Goal: Task Accomplishment & Management: Manage account settings

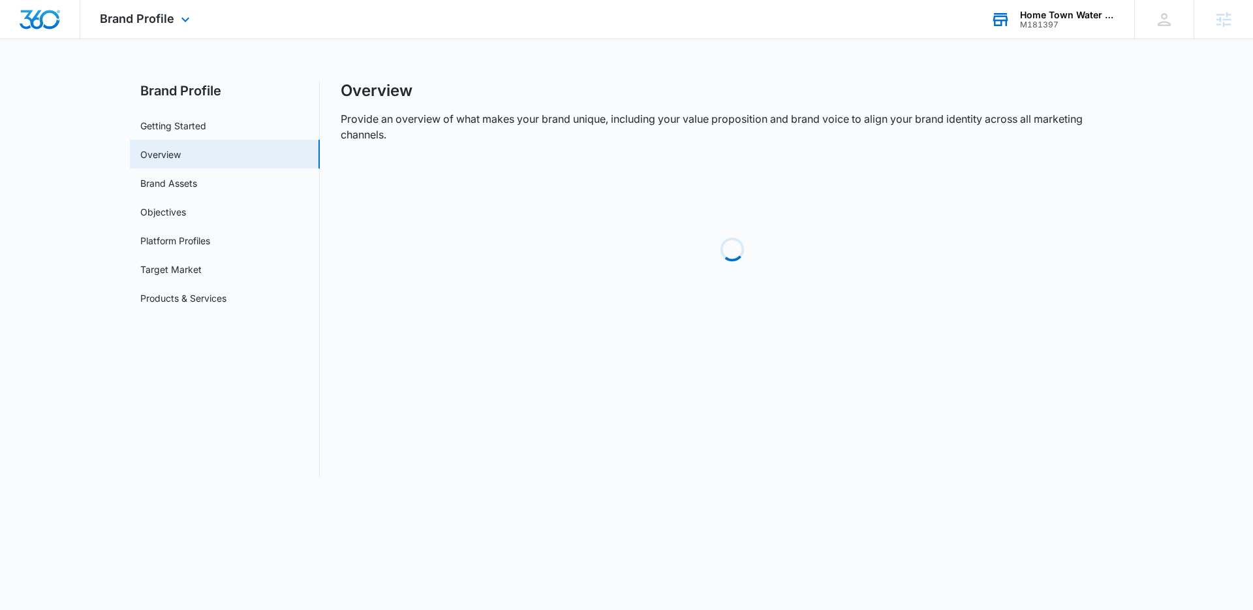
click at [1035, 23] on div "M181397" at bounding box center [1067, 24] width 95 height 9
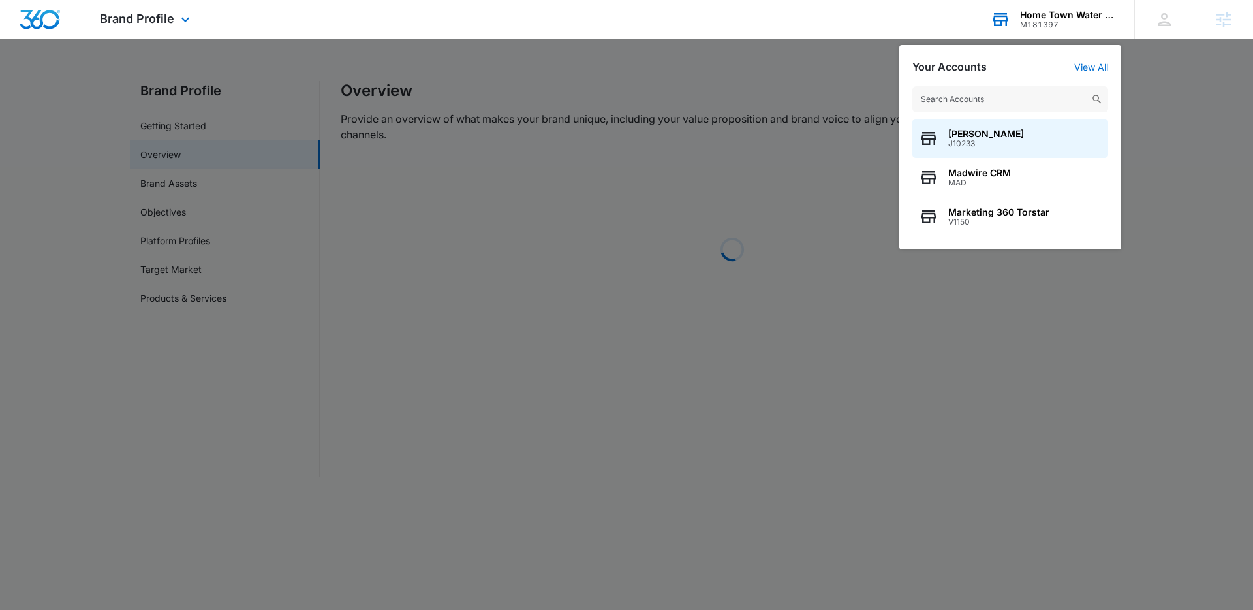
click at [1006, 94] on input "text" at bounding box center [1011, 99] width 196 height 26
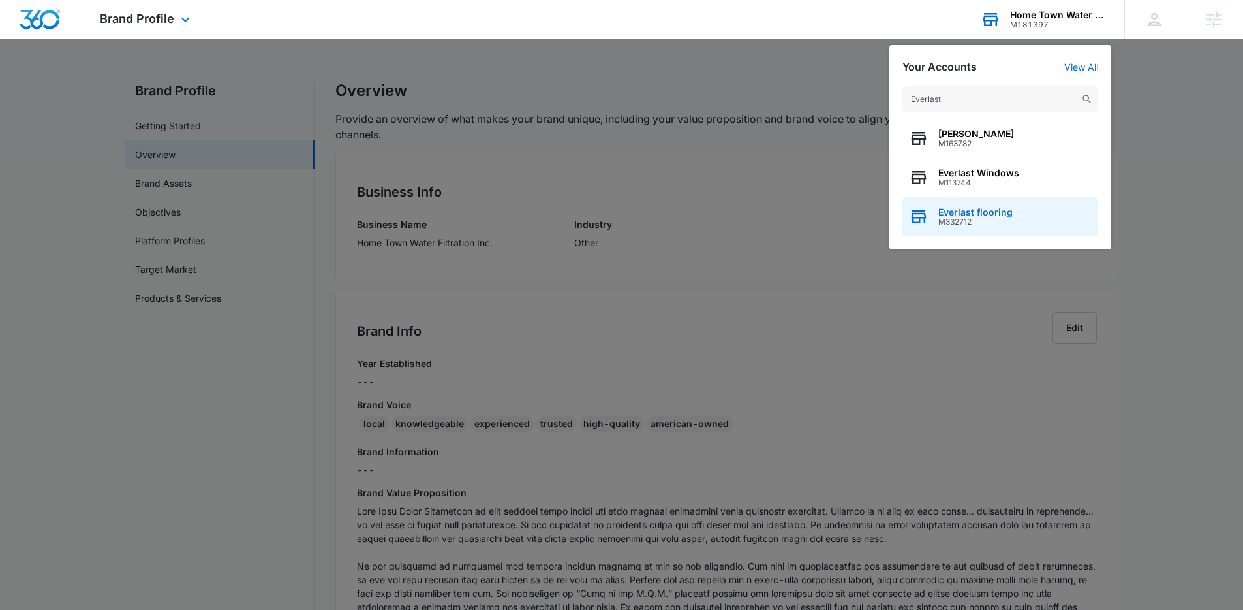
type input "Everlast"
click at [997, 215] on span "Everlast flooring" at bounding box center [976, 212] width 74 height 10
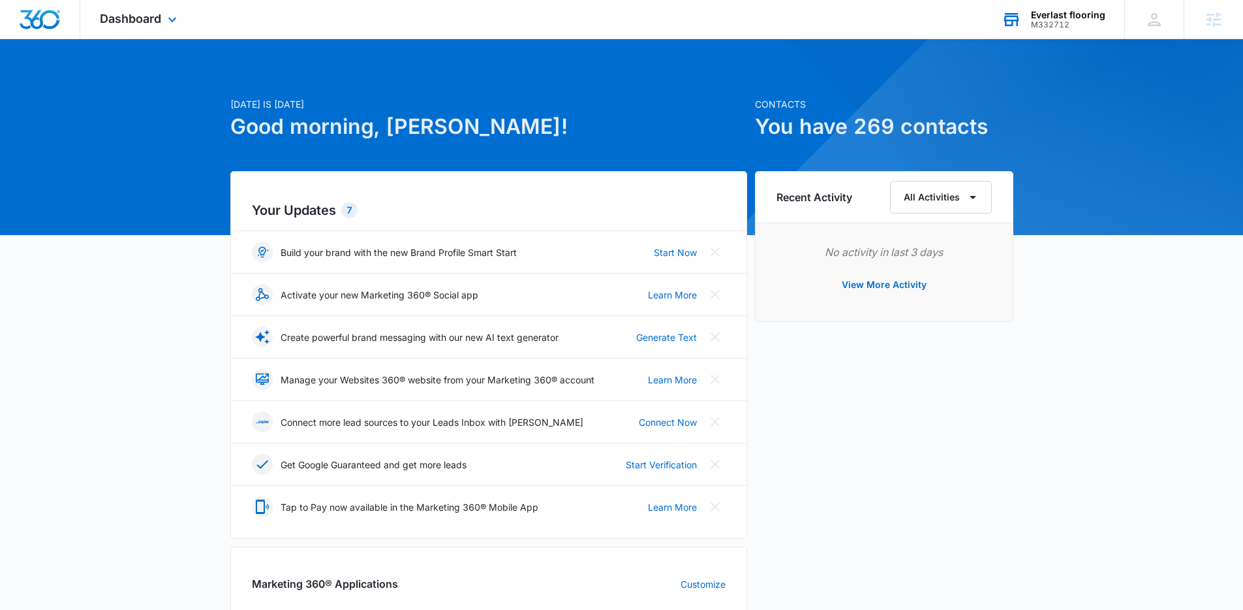
click at [172, 31] on div "Dashboard Apps Reputation Websites Forms CRM Email Social Shop Payments POS Con…" at bounding box center [139, 19] width 119 height 39
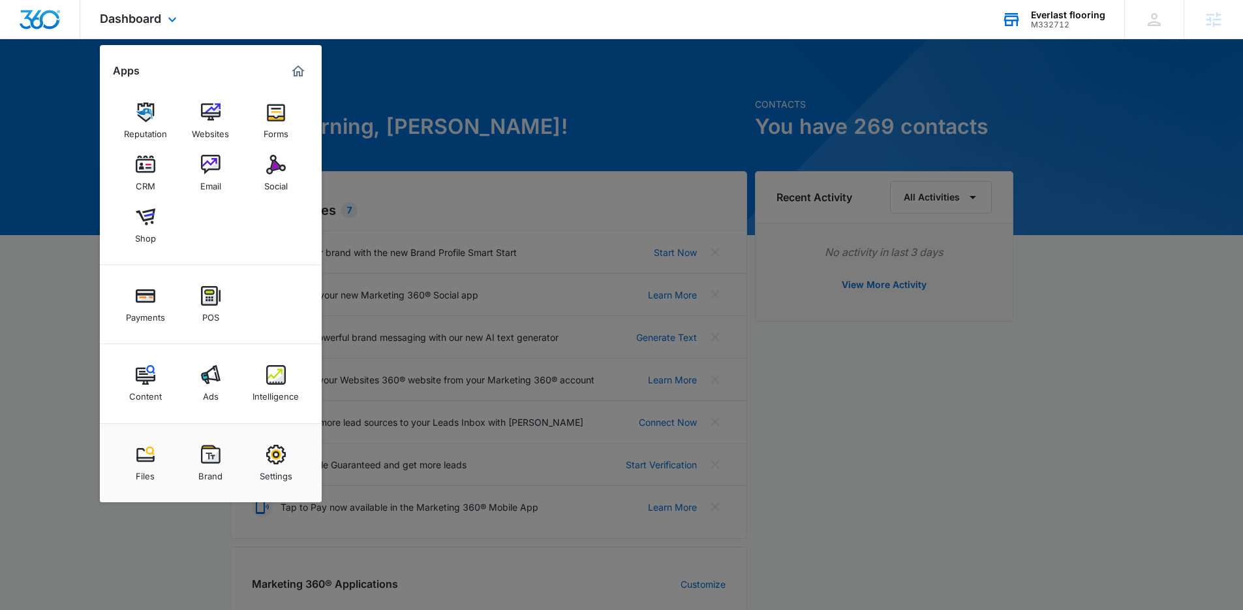
click at [170, 28] on div "Dashboard Apps Reputation Websites Forms CRM Email Social Shop Payments POS Con…" at bounding box center [139, 19] width 119 height 39
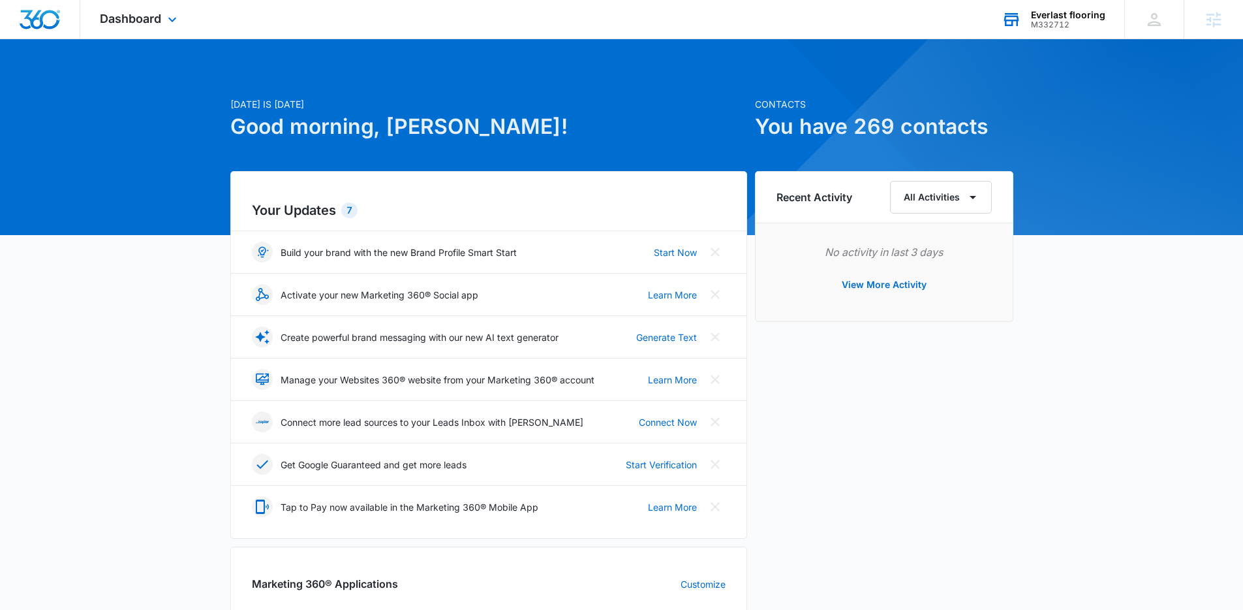
click at [170, 28] on div "Dashboard Apps Reputation Websites Forms CRM Email Social Shop Payments POS Con…" at bounding box center [139, 19] width 119 height 39
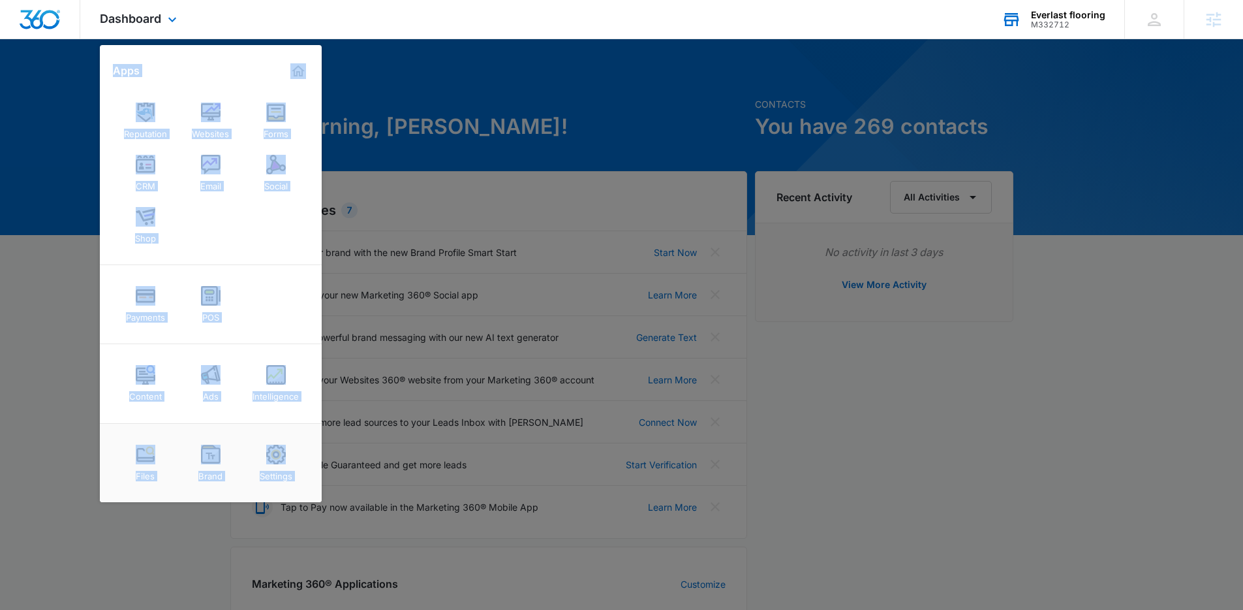
click at [250, 214] on div "Reputation Websites Forms CRM Email Social Shop" at bounding box center [211, 173] width 222 height 183
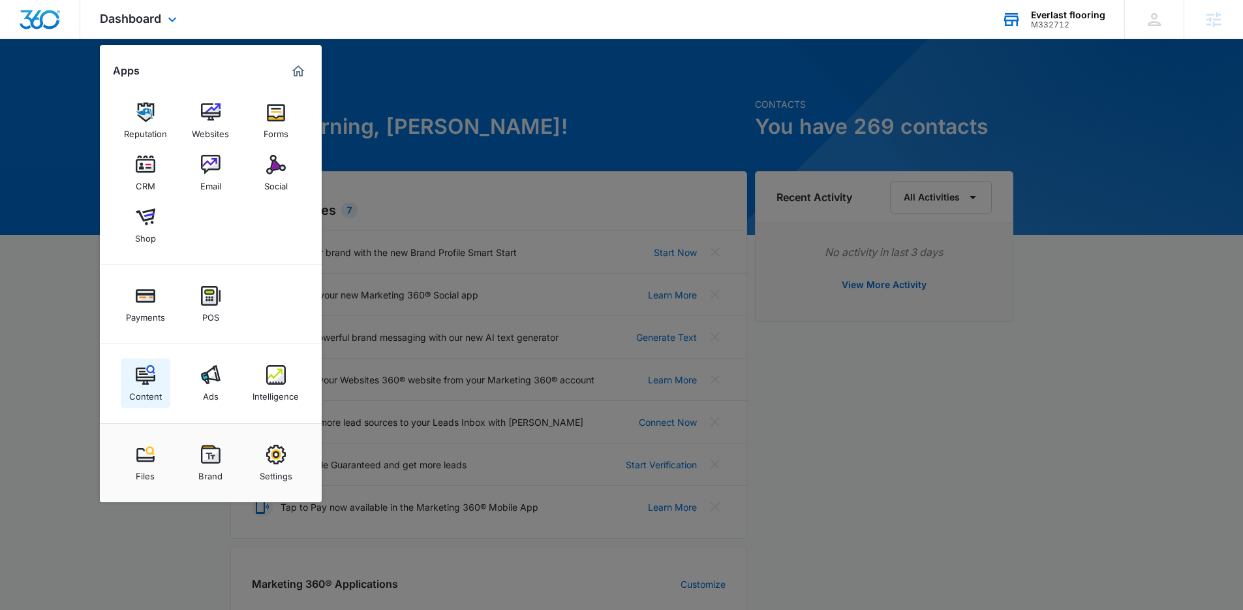
click at [149, 383] on img at bounding box center [146, 375] width 20 height 20
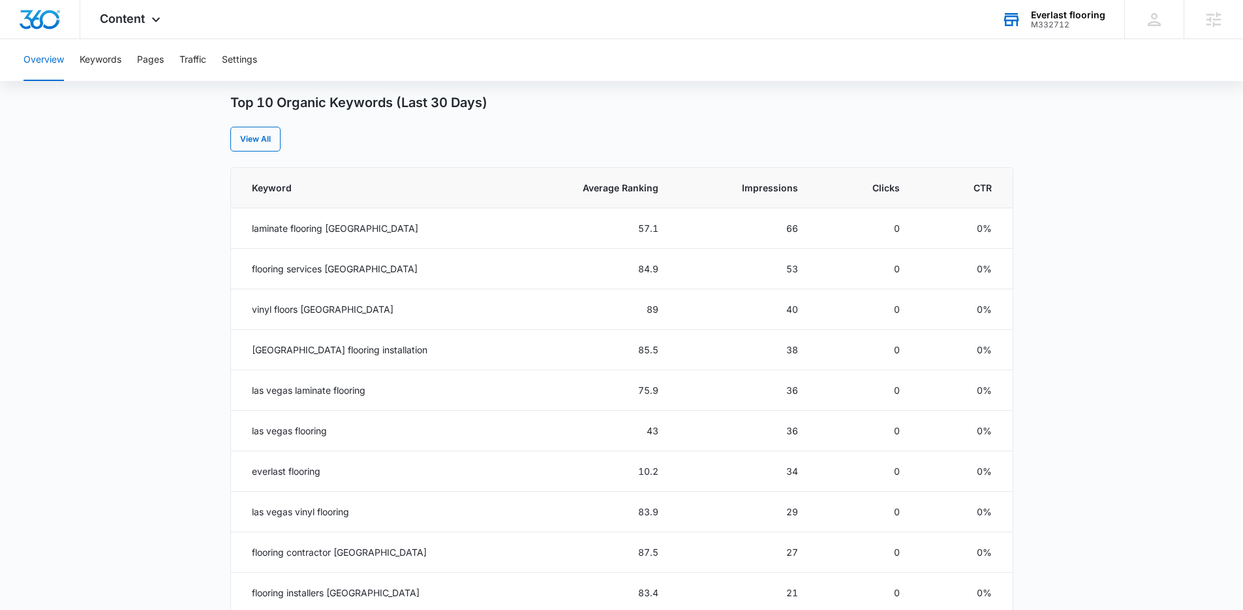
scroll to position [476, 0]
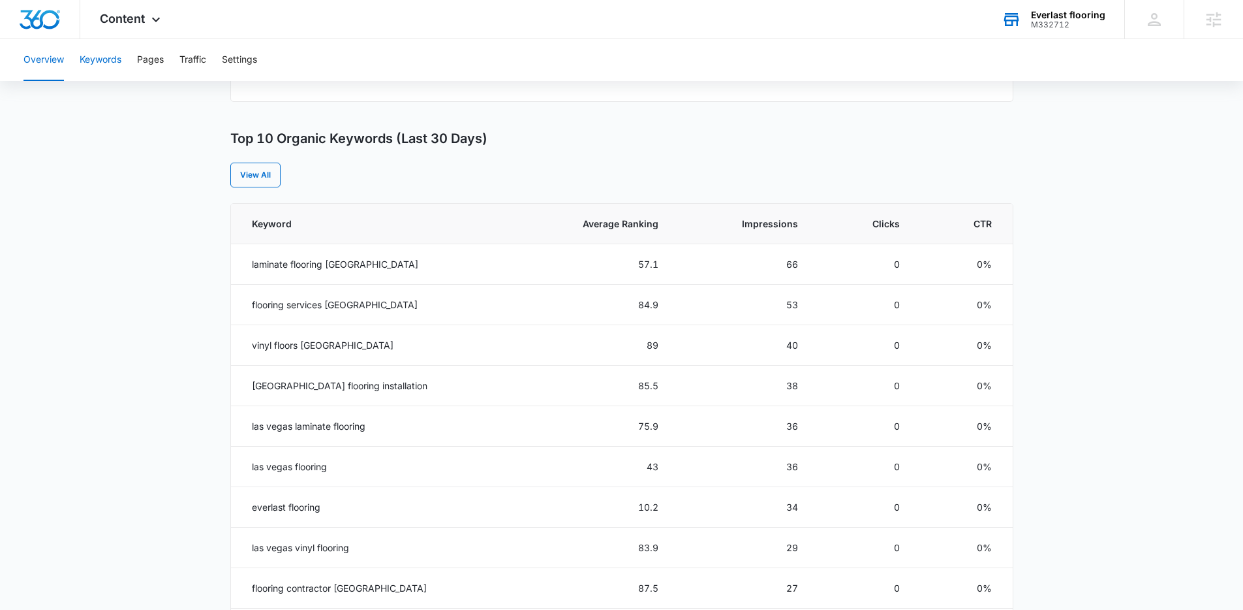
click at [93, 67] on button "Keywords" at bounding box center [101, 60] width 42 height 42
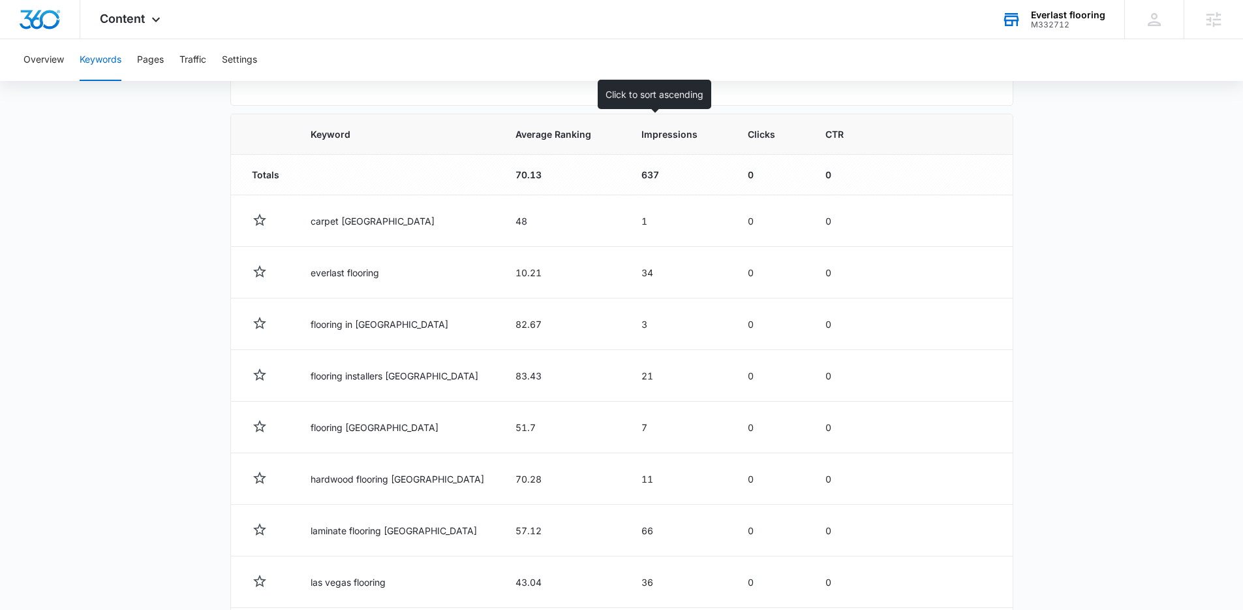
click at [636, 149] on th "Impressions" at bounding box center [679, 134] width 106 height 40
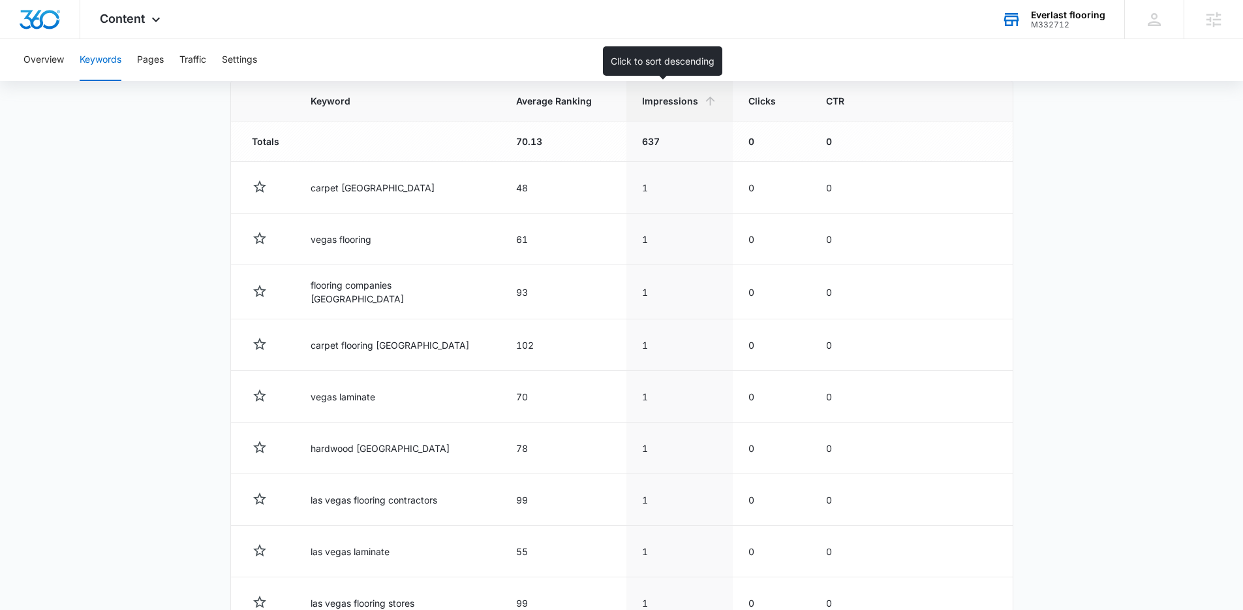
click at [663, 108] on th "Impressions" at bounding box center [680, 101] width 106 height 40
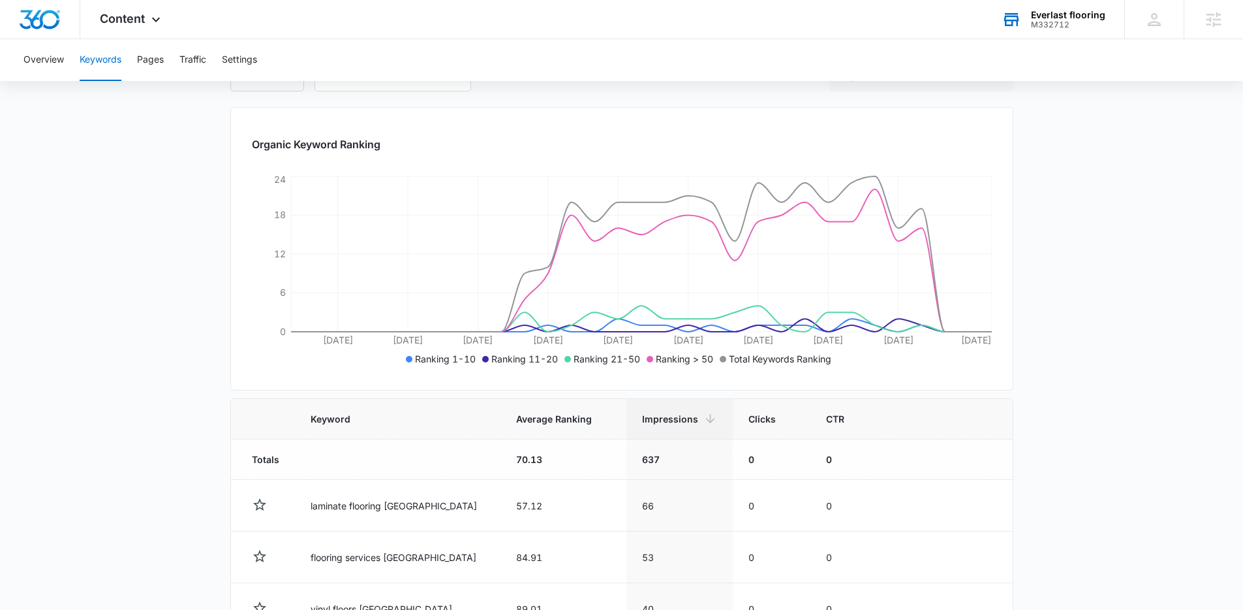
scroll to position [458, 0]
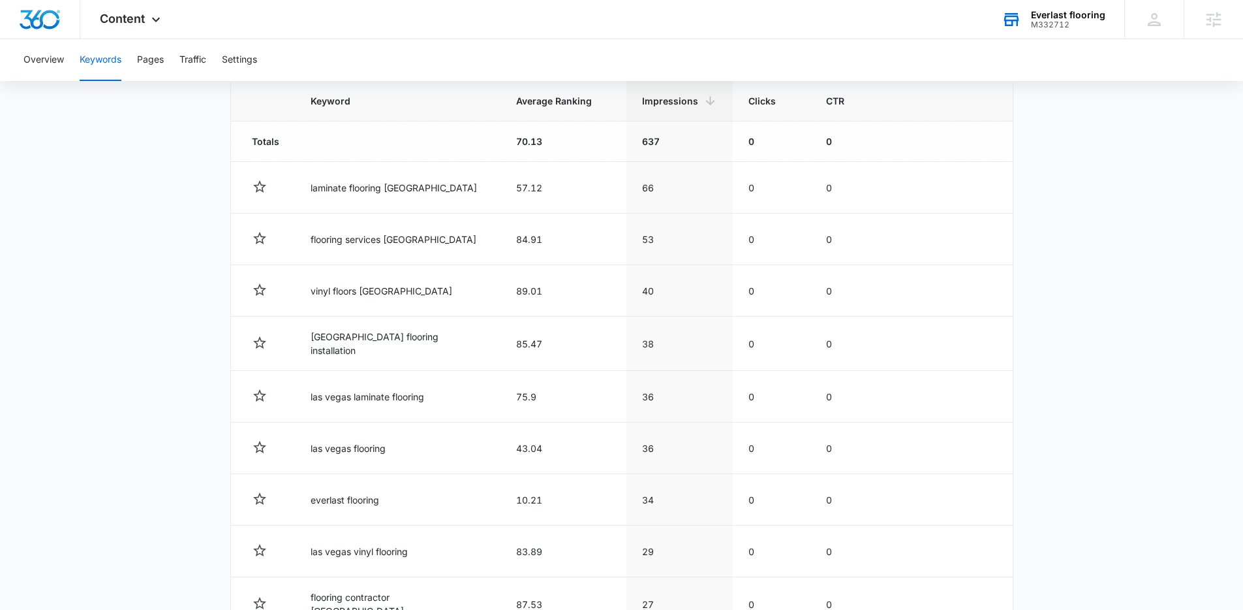
click at [193, 195] on main "Keywords Keywords are words used for search engine optimization (SEO). This rep…" at bounding box center [621, 209] width 1243 height 1089
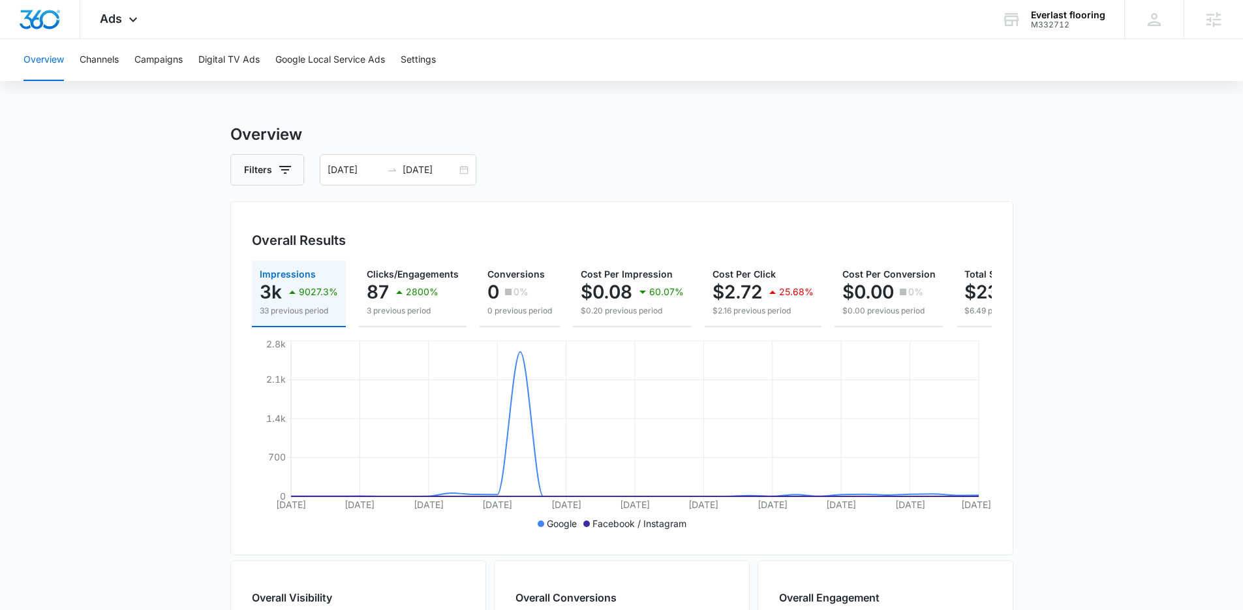
click at [996, 420] on div "Overall Results Impressions 3k 9027.3% 33 previous period Clicks/Engagements 87…" at bounding box center [621, 378] width 783 height 354
click at [553, 150] on div "Overview Filters 07/11/2025 08/10/2025 Overall Results Impressions 3k 9027.3% 3…" at bounding box center [621, 591] width 783 height 937
click at [554, 133] on h3 "Overview" at bounding box center [621, 134] width 783 height 23
click at [467, 174] on div "07/11/2025 08/10/2025" at bounding box center [398, 169] width 157 height 31
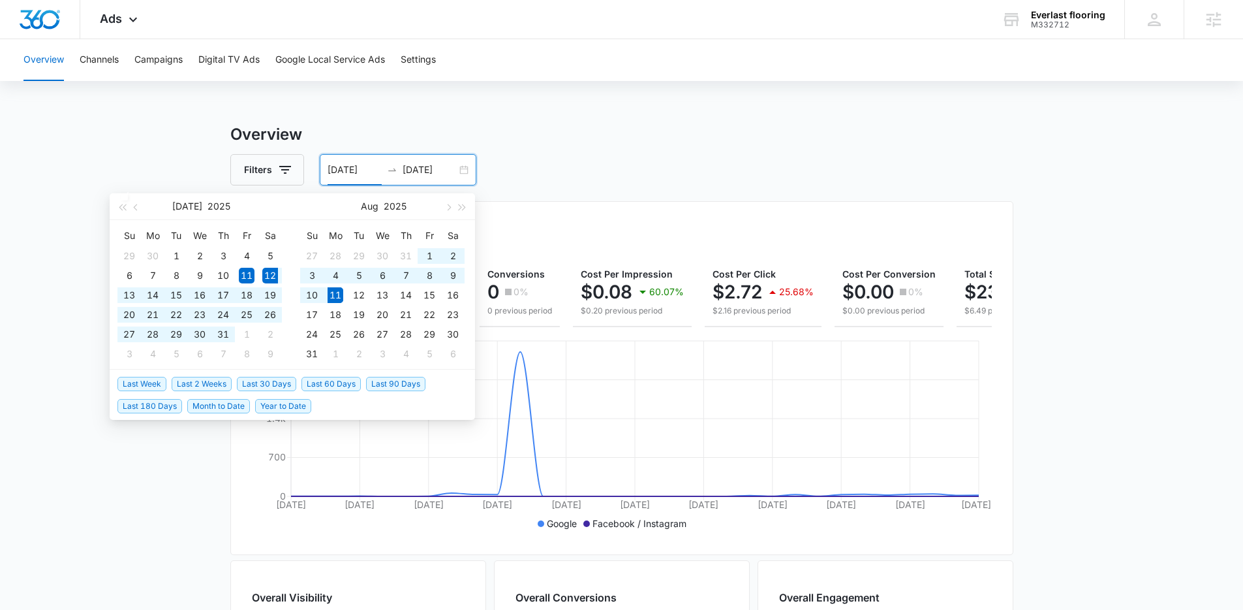
click at [272, 379] on span "Last 30 Days" at bounding box center [266, 384] width 59 height 14
type input "07/12/2025"
type input "08/11/2025"
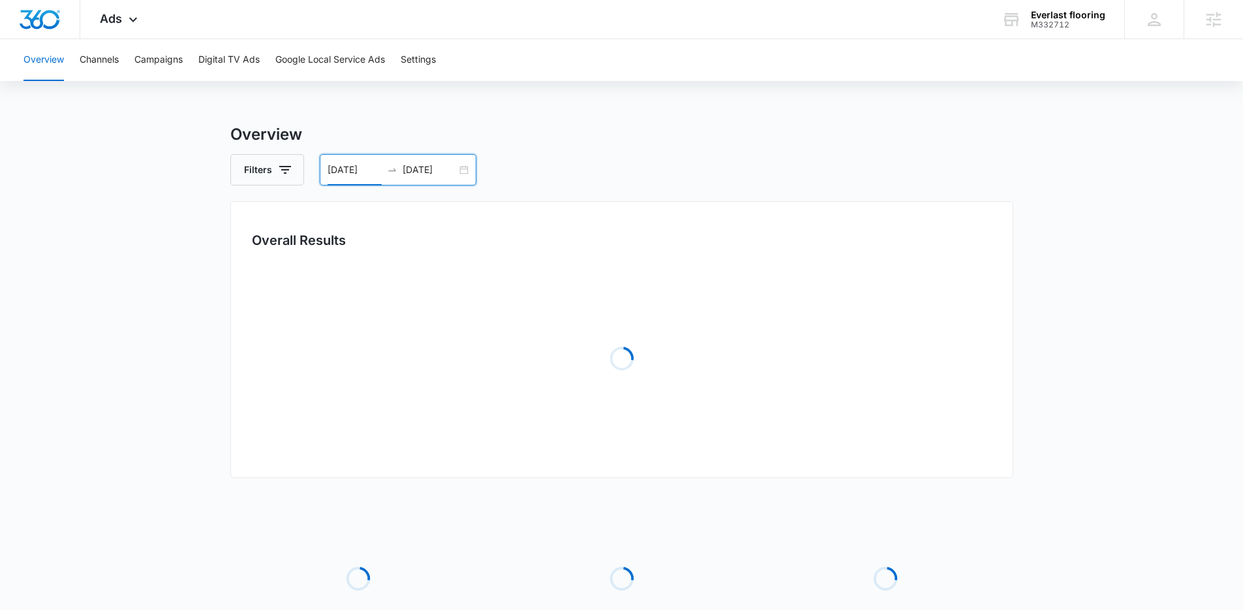
click at [586, 194] on div "Overview Filters 07/12/2025 08/11/2025 Overall Results Loading Loading Loading …" at bounding box center [621, 423] width 783 height 601
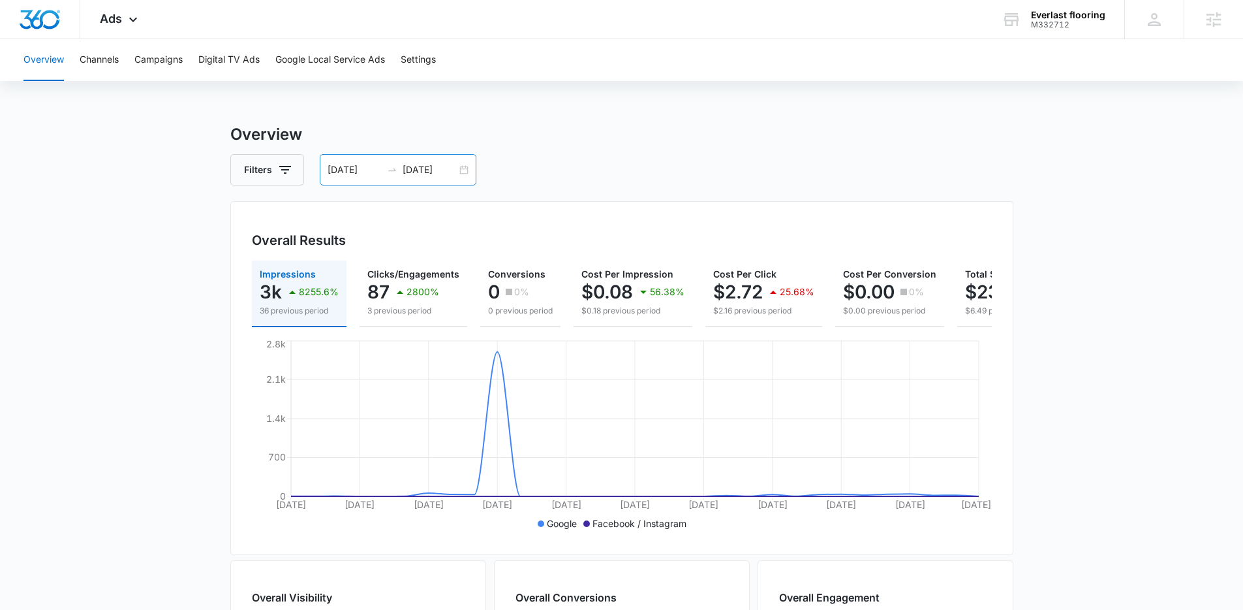
click at [468, 168] on div "07/12/2025 08/11/2025" at bounding box center [398, 169] width 157 height 31
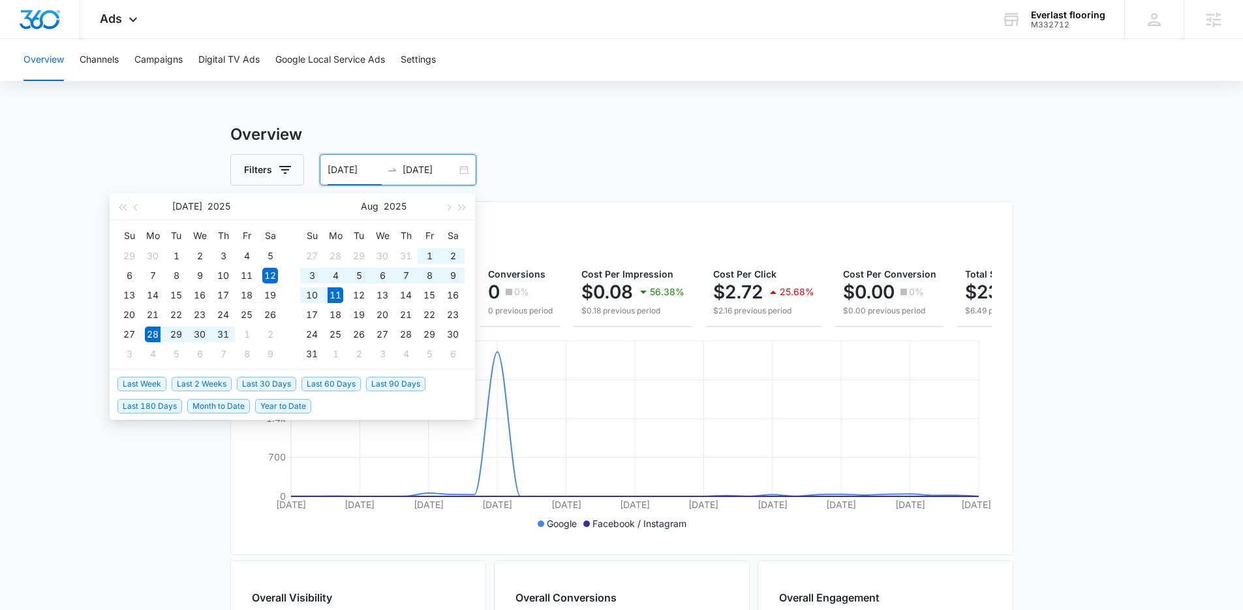
click at [212, 383] on span "Last 2 Weeks" at bounding box center [202, 384] width 60 height 14
type input "07/28/2025"
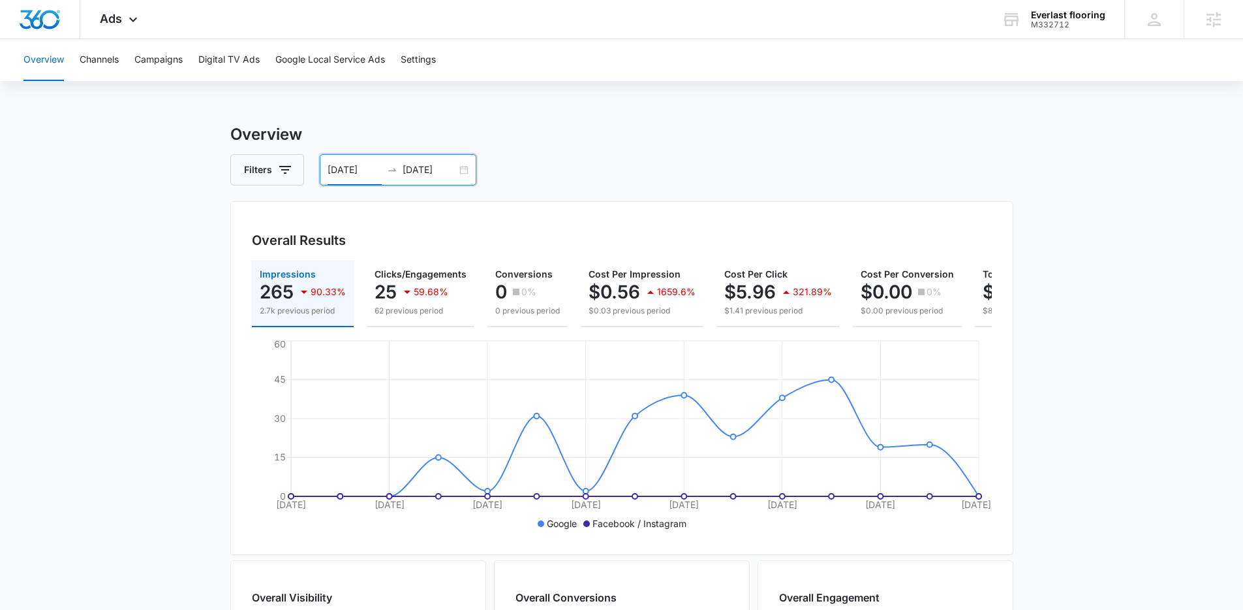
click at [846, 157] on div "Filters 07/28/2025 08/11/2025" at bounding box center [621, 169] width 783 height 31
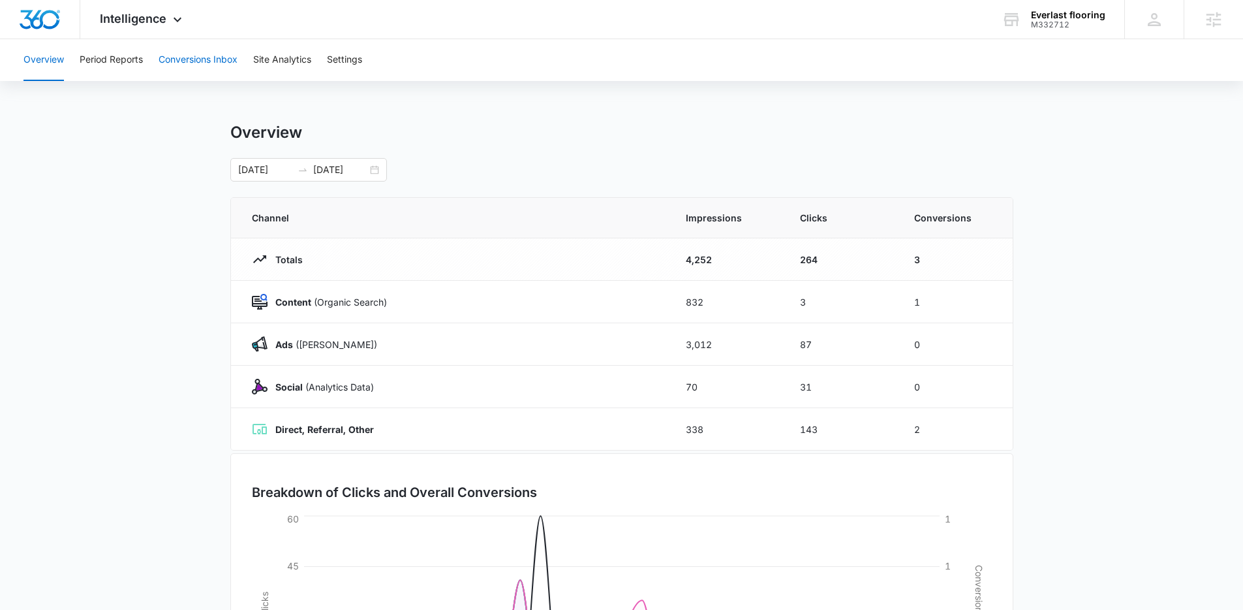
click at [212, 70] on button "Conversions Inbox" at bounding box center [198, 60] width 79 height 42
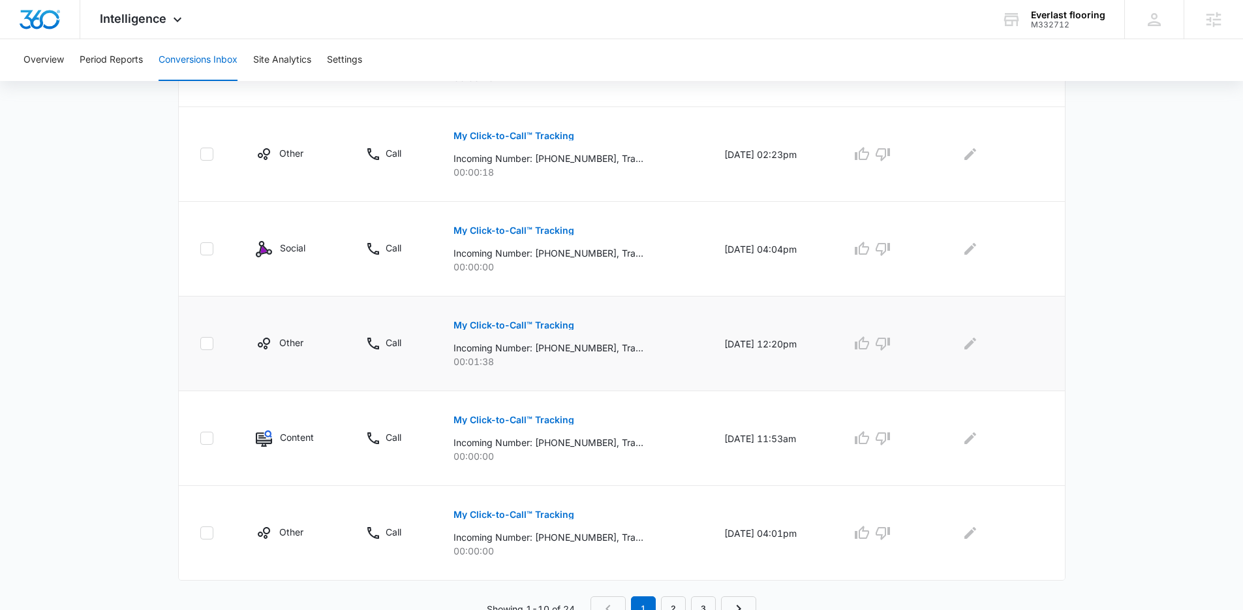
scroll to position [715, 0]
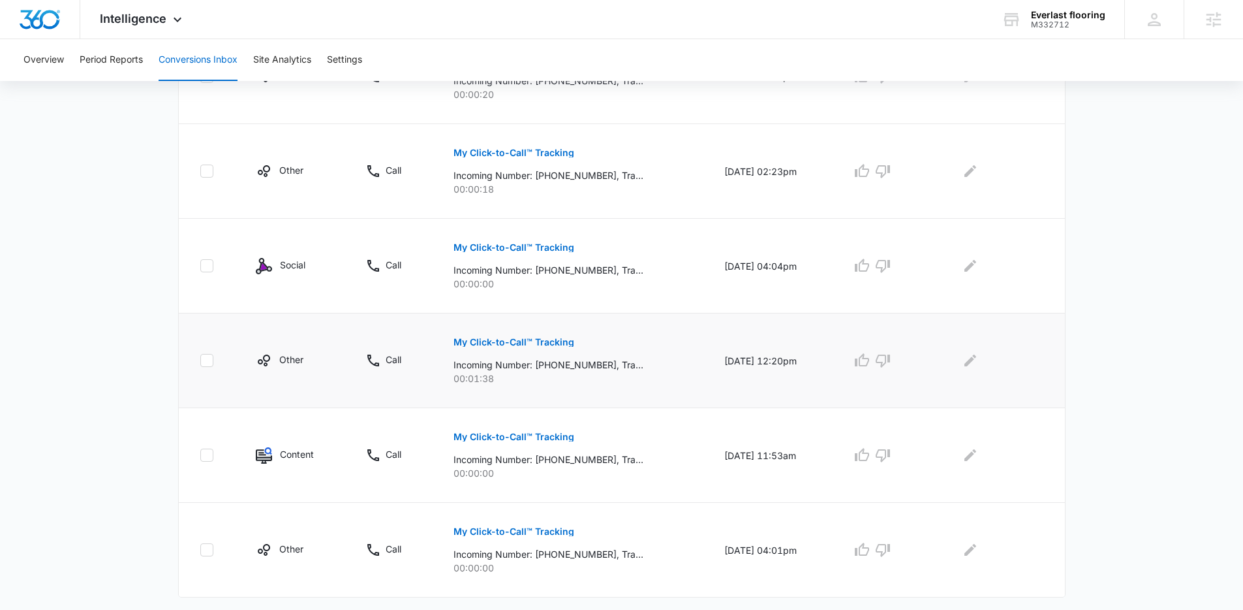
click at [524, 341] on p "My Click-to-Call™ Tracking" at bounding box center [514, 341] width 121 height 9
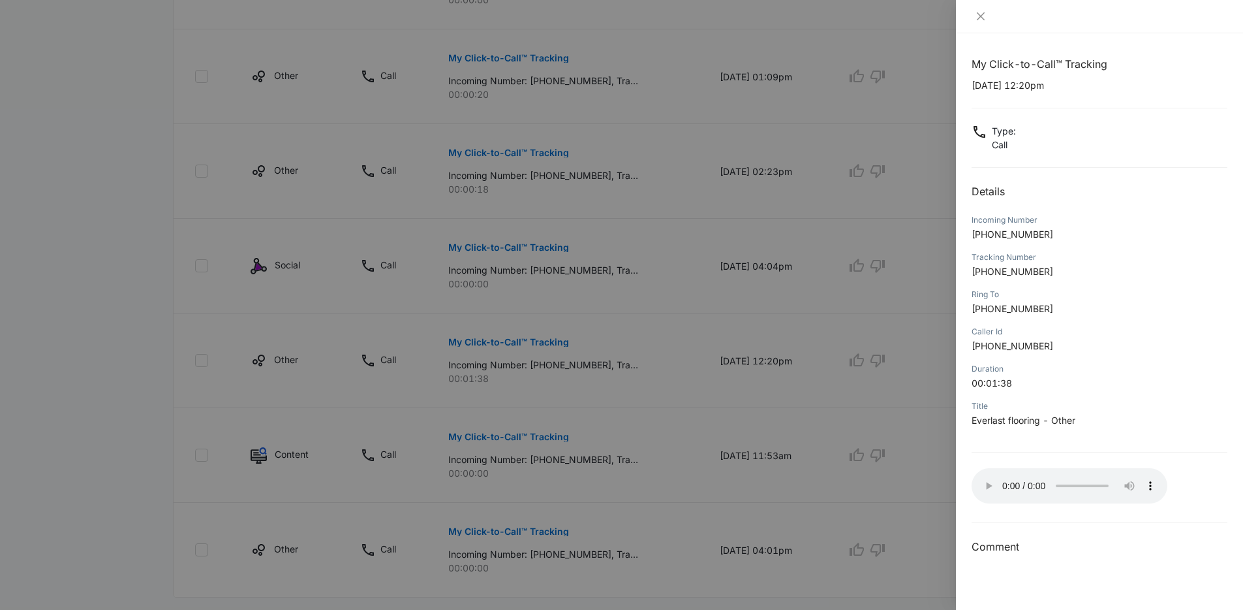
click at [912, 389] on div at bounding box center [621, 305] width 1243 height 610
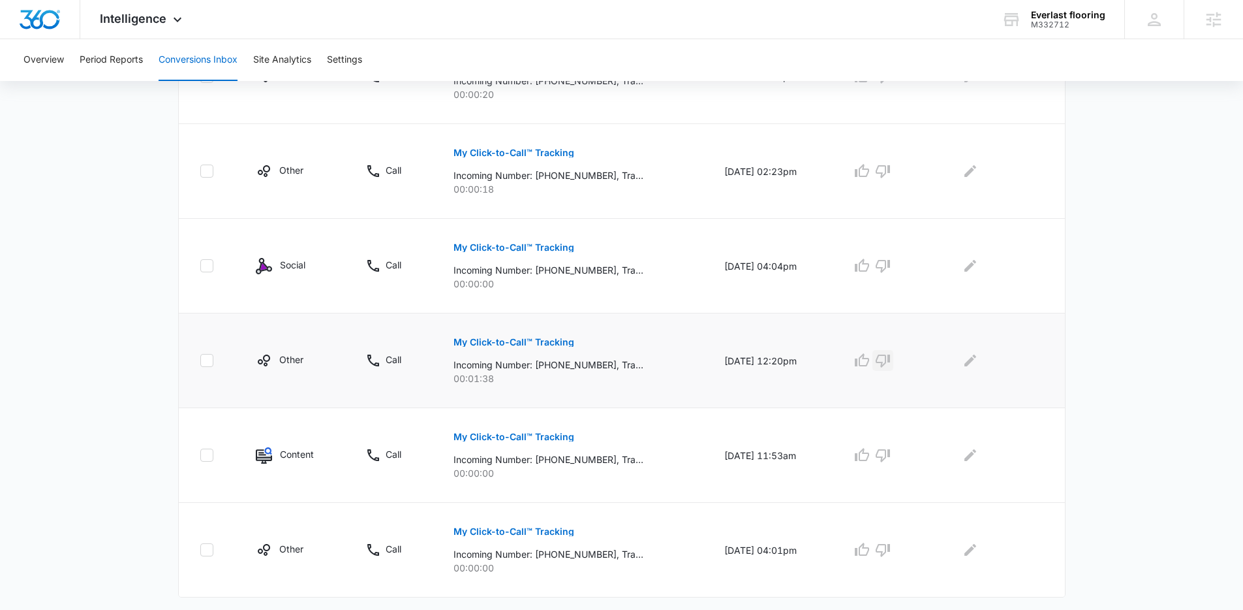
click at [891, 367] on icon "button" at bounding box center [883, 360] width 16 height 16
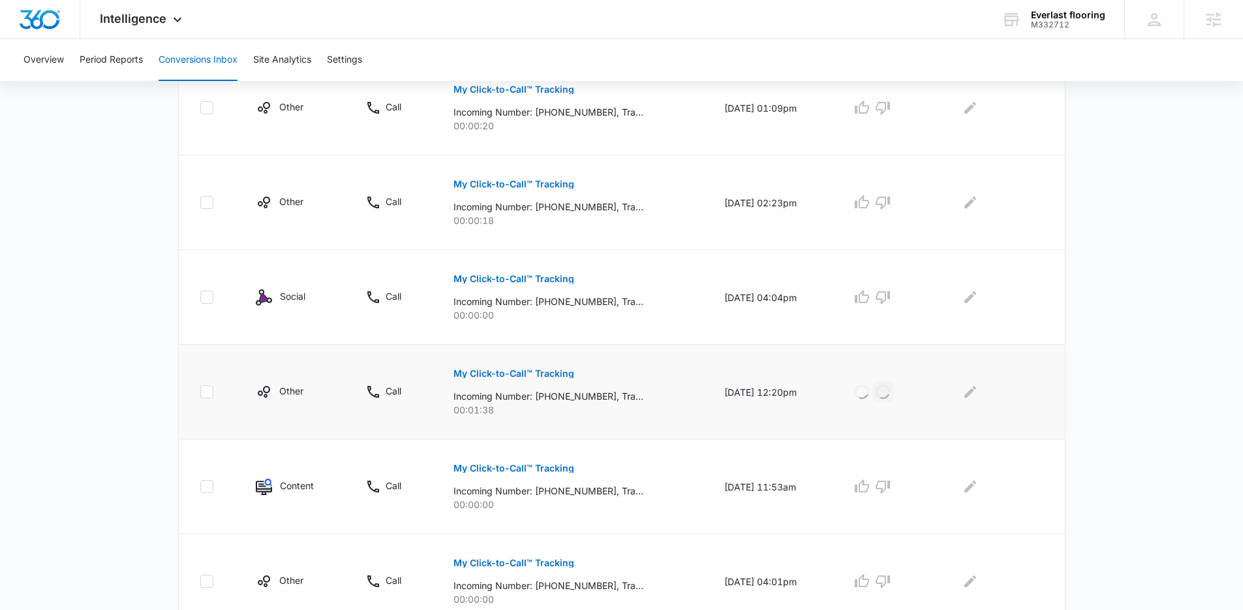
scroll to position [656, 0]
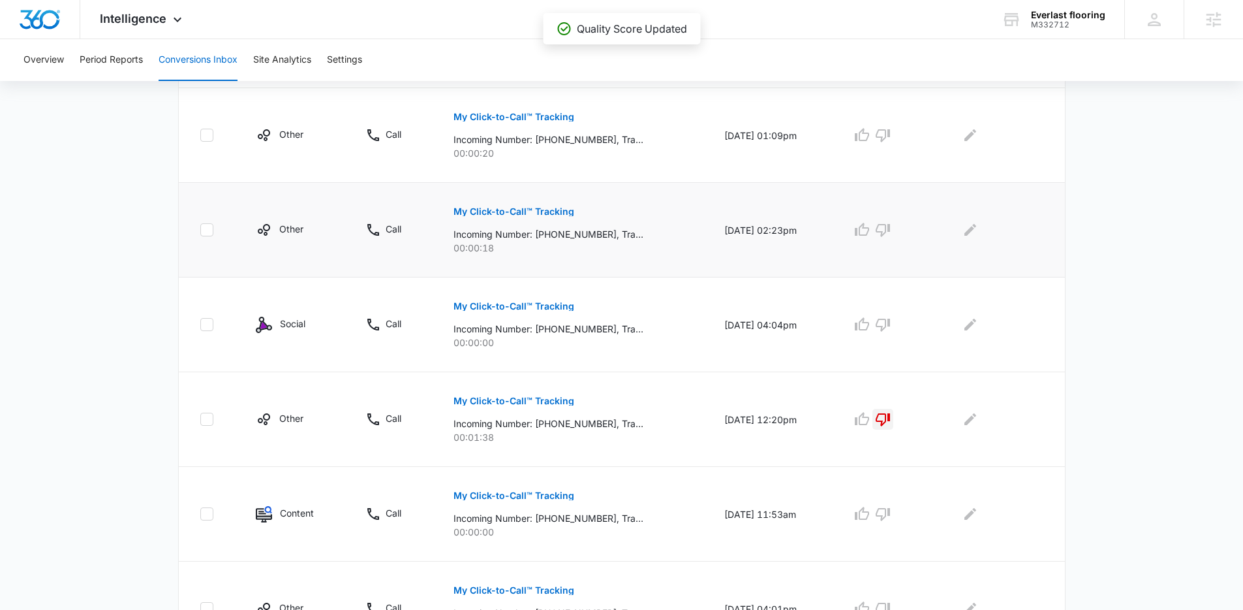
click at [520, 210] on p "My Click-to-Call™ Tracking" at bounding box center [514, 211] width 121 height 9
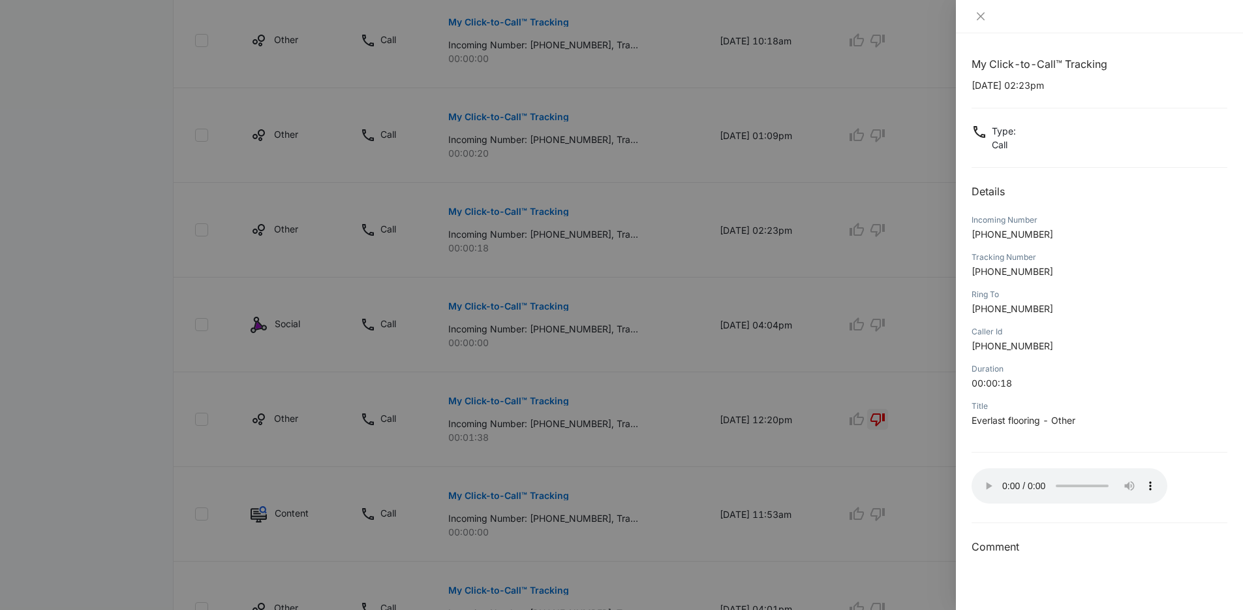
click at [892, 330] on div at bounding box center [621, 305] width 1243 height 610
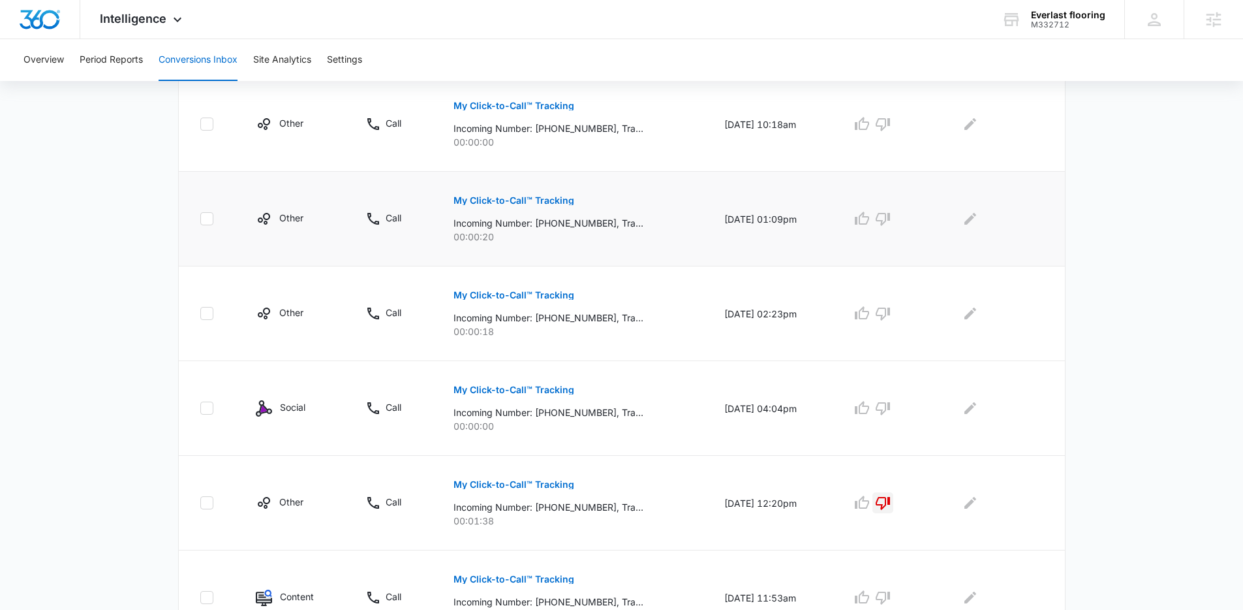
scroll to position [570, 0]
click at [505, 202] on p "My Click-to-Call™ Tracking" at bounding box center [514, 202] width 121 height 9
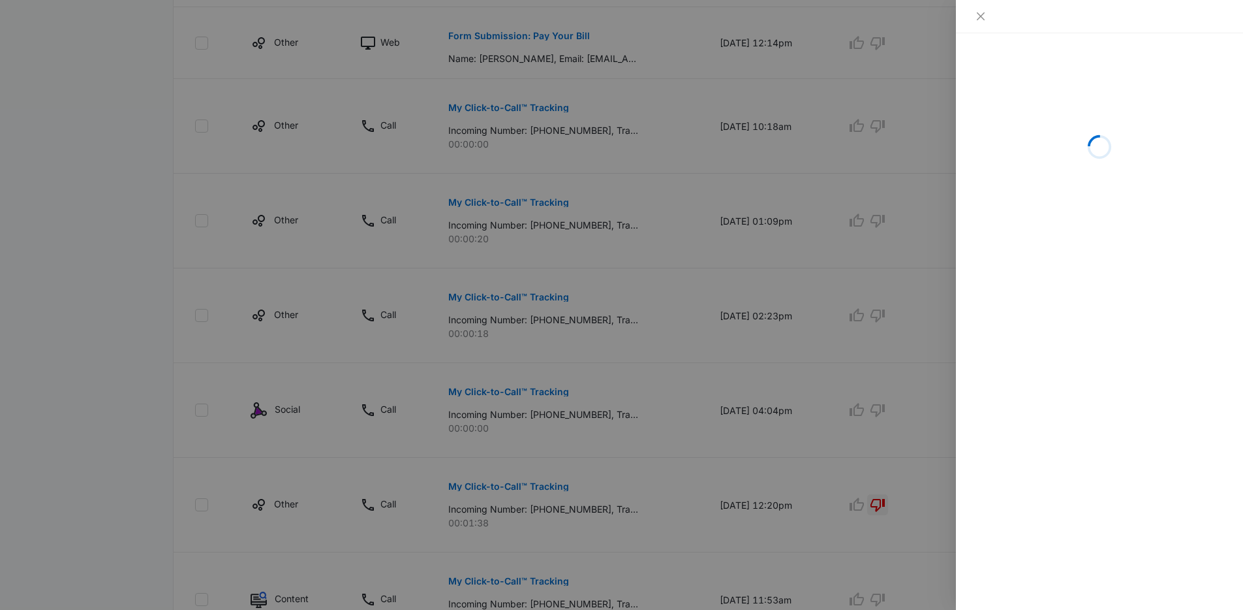
click at [708, 250] on div at bounding box center [621, 305] width 1243 height 610
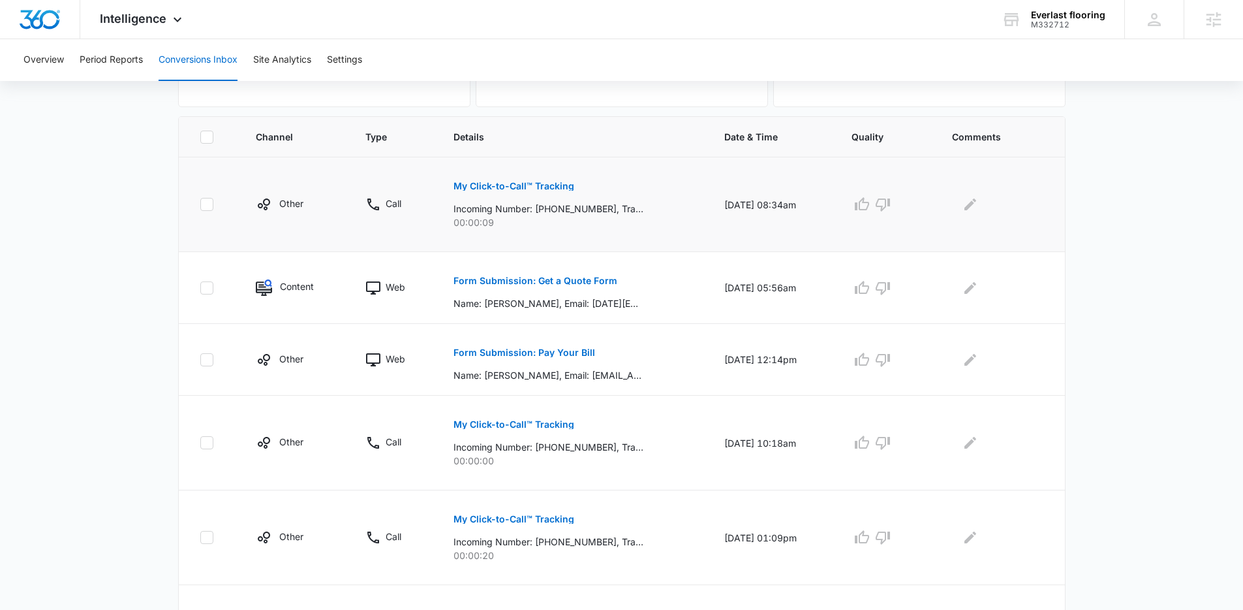
scroll to position [253, 0]
click at [565, 286] on button "Form Submission: Get a Quote Form" at bounding box center [536, 281] width 164 height 31
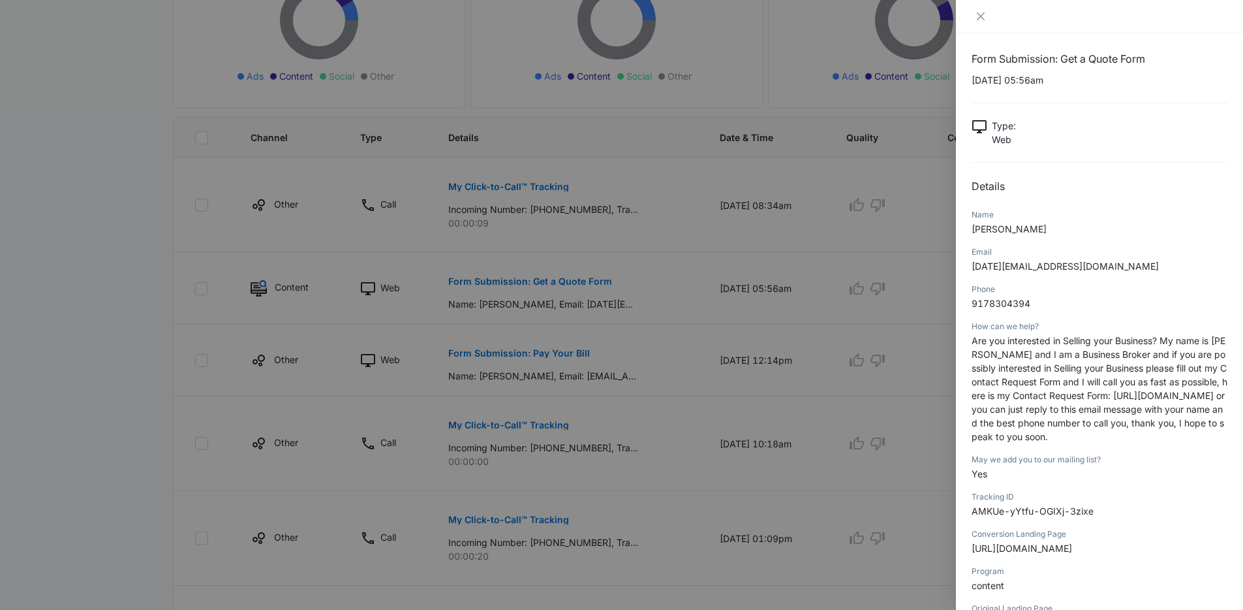
scroll to position [8, 0]
click at [890, 323] on div at bounding box center [621, 305] width 1243 height 610
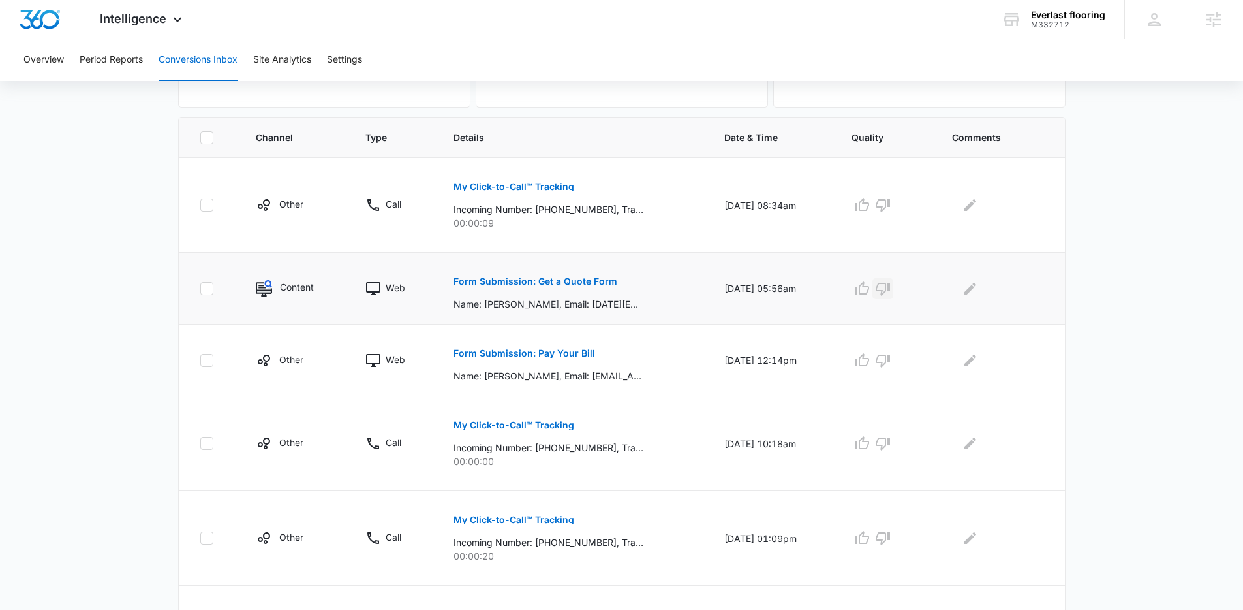
click at [889, 288] on icon "button" at bounding box center [883, 289] width 16 height 16
click at [547, 349] on p "Form Submission: Pay Your Bill" at bounding box center [525, 353] width 142 height 9
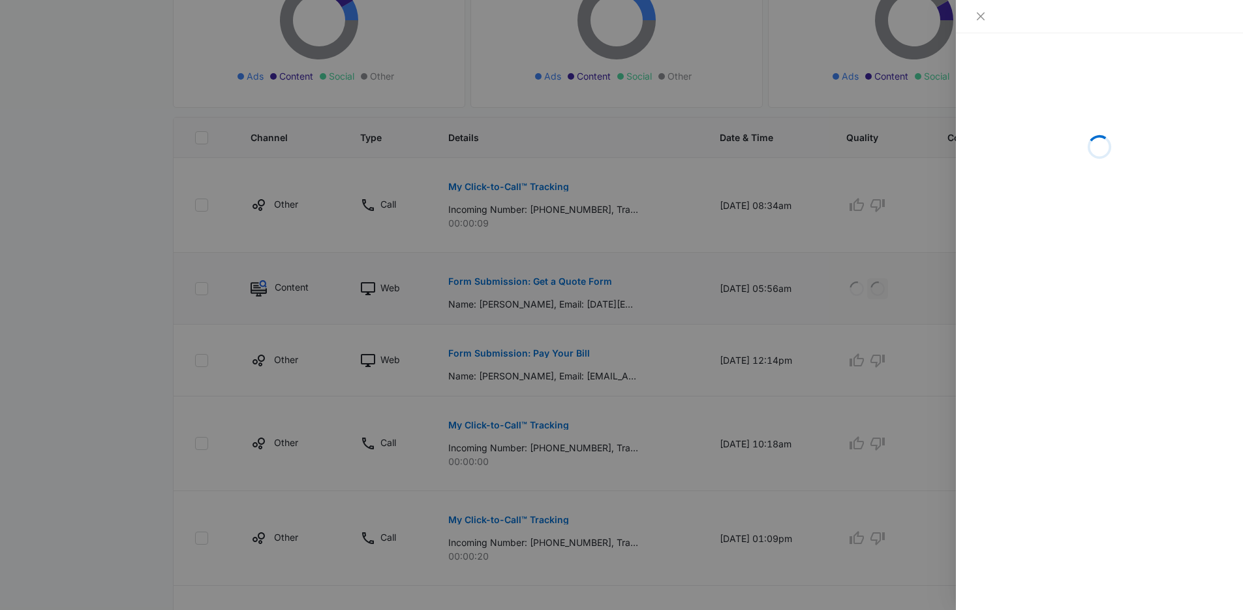
click at [670, 338] on div at bounding box center [621, 305] width 1243 height 610
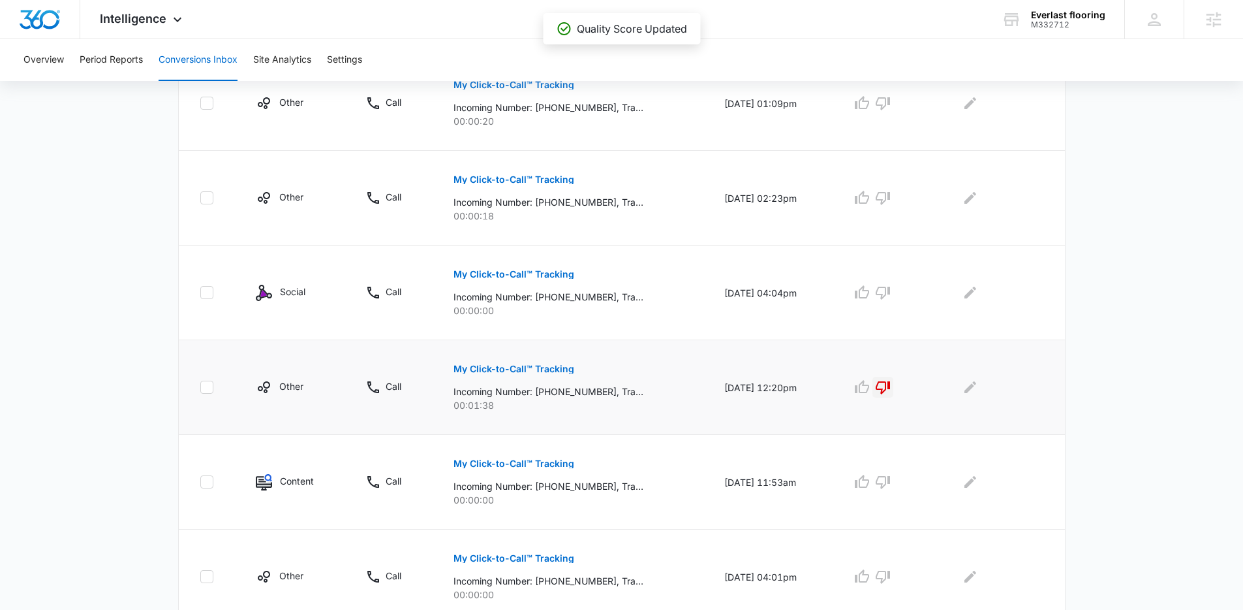
scroll to position [743, 0]
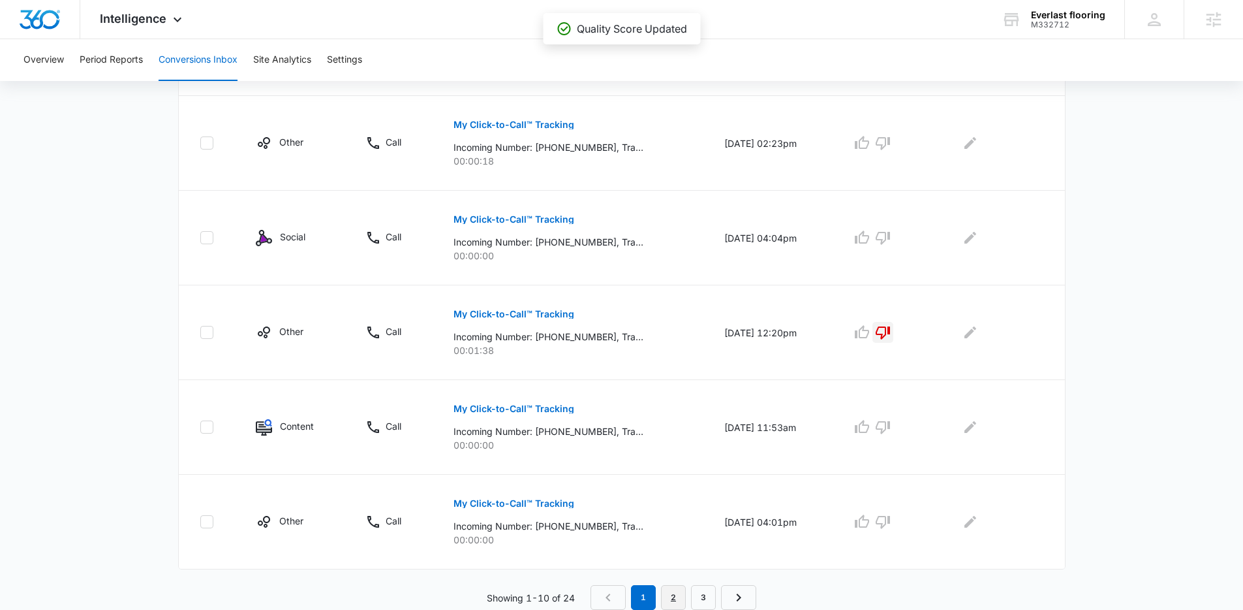
click at [672, 592] on link "2" at bounding box center [673, 597] width 25 height 25
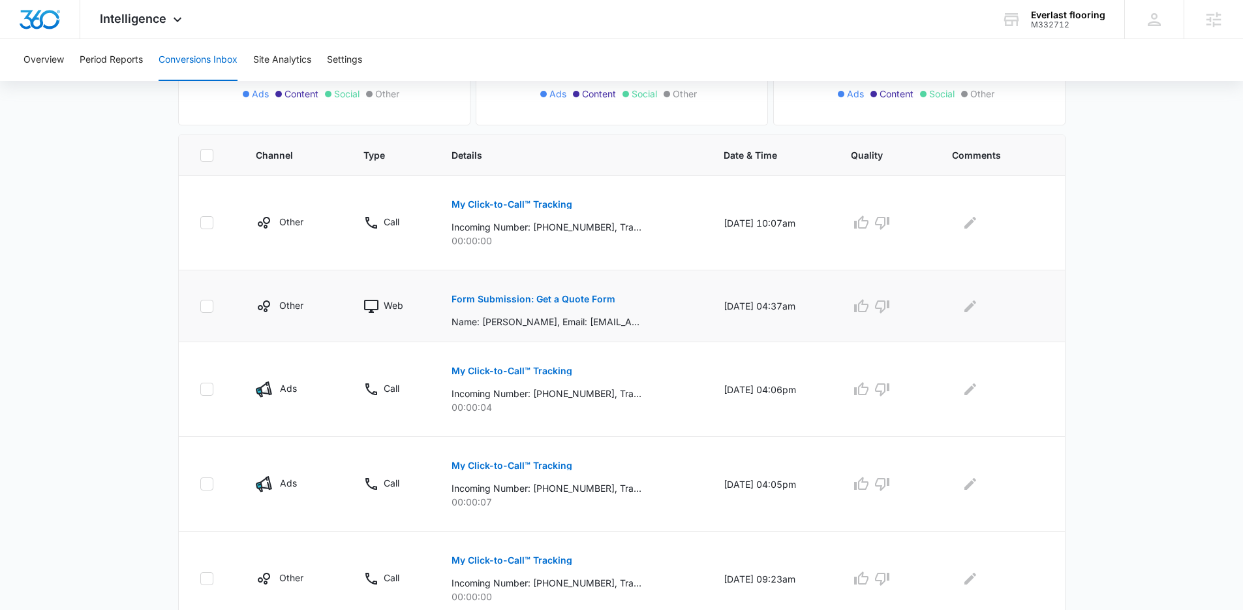
scroll to position [233, 0]
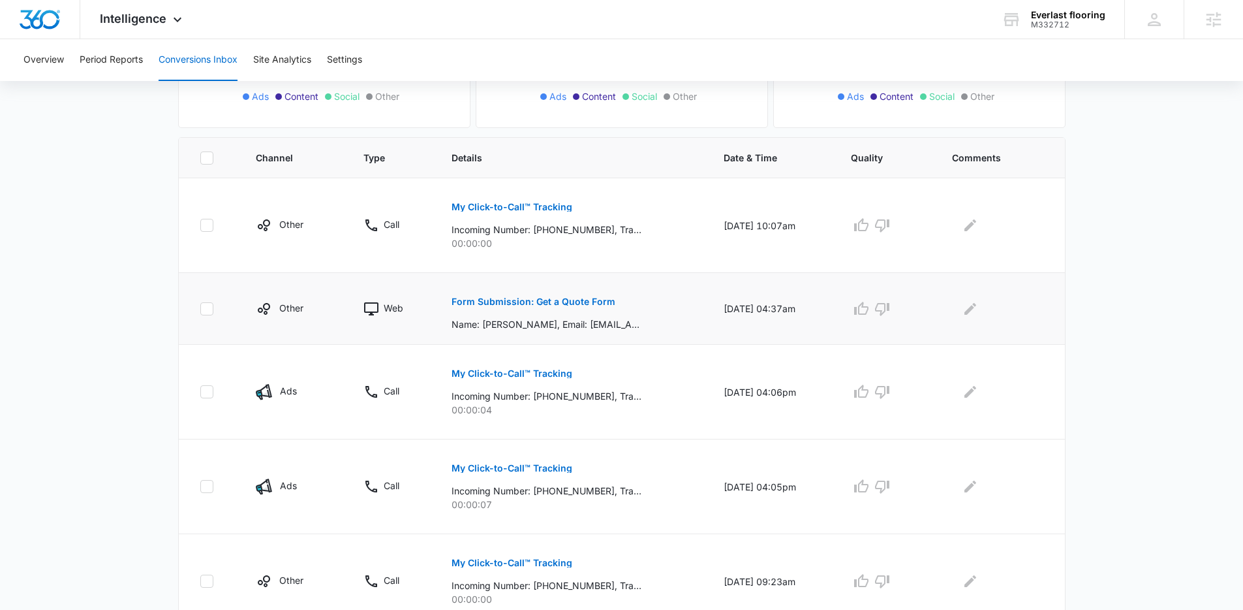
click at [572, 309] on button "Form Submission: Get a Quote Form" at bounding box center [534, 301] width 164 height 31
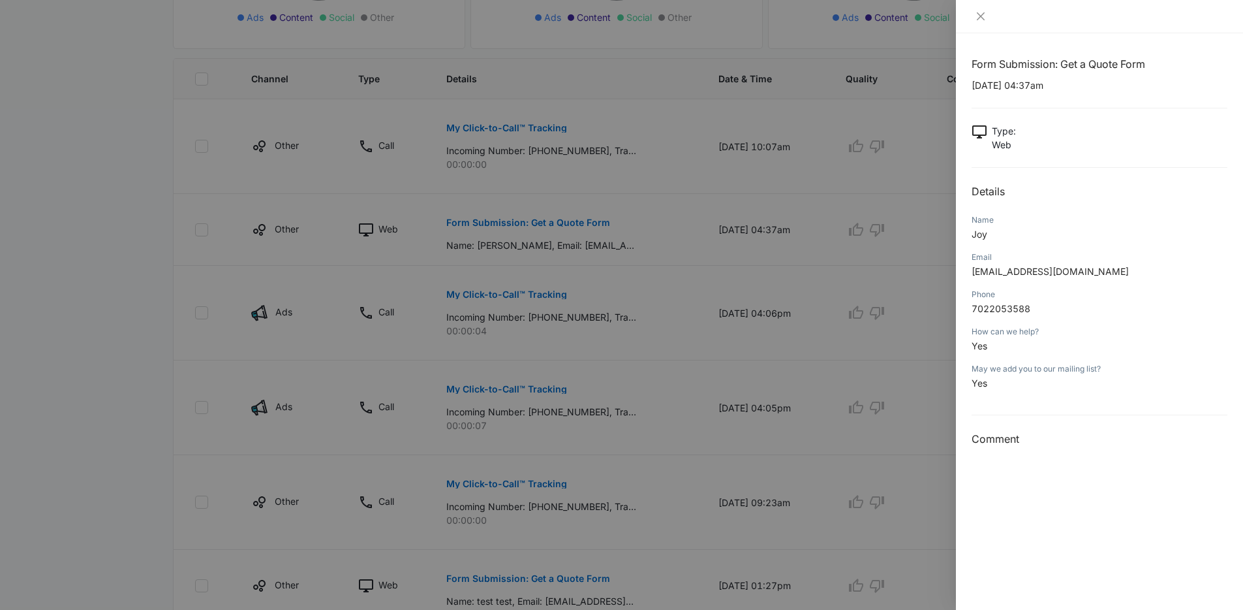
scroll to position [228, 0]
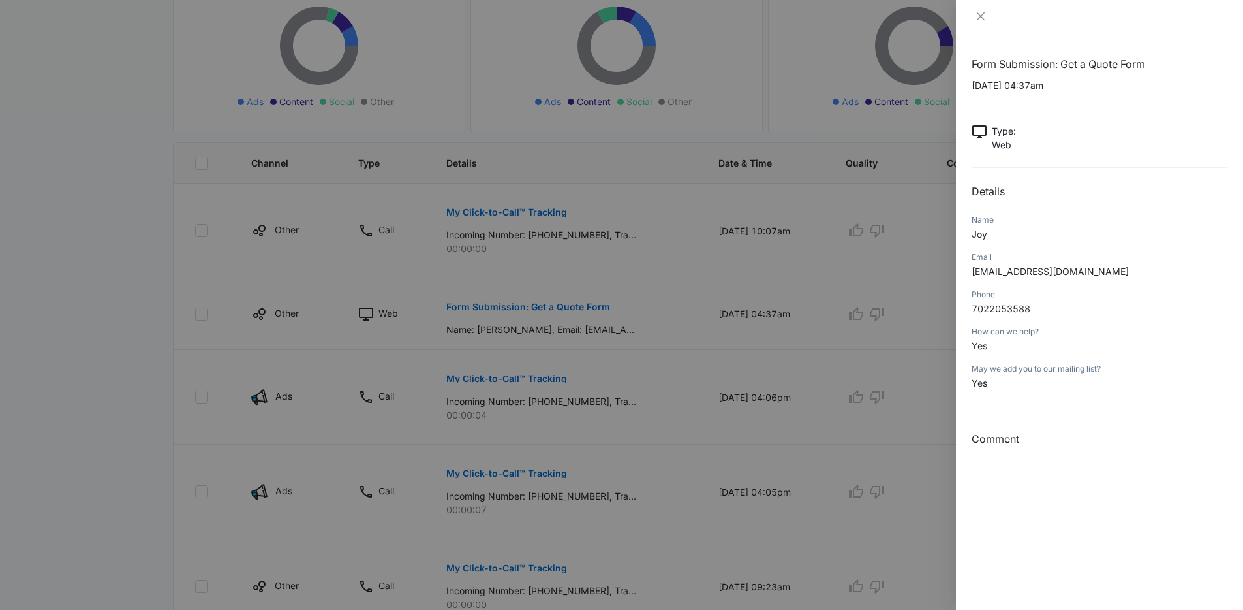
click at [730, 258] on div at bounding box center [621, 305] width 1243 height 610
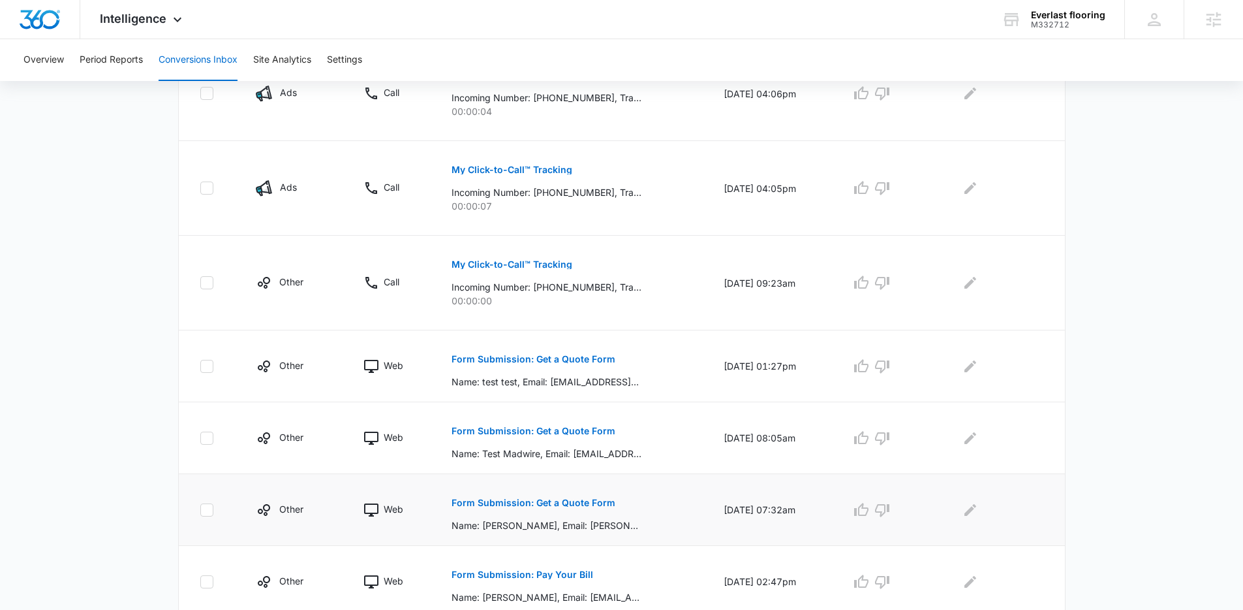
scroll to position [651, 0]
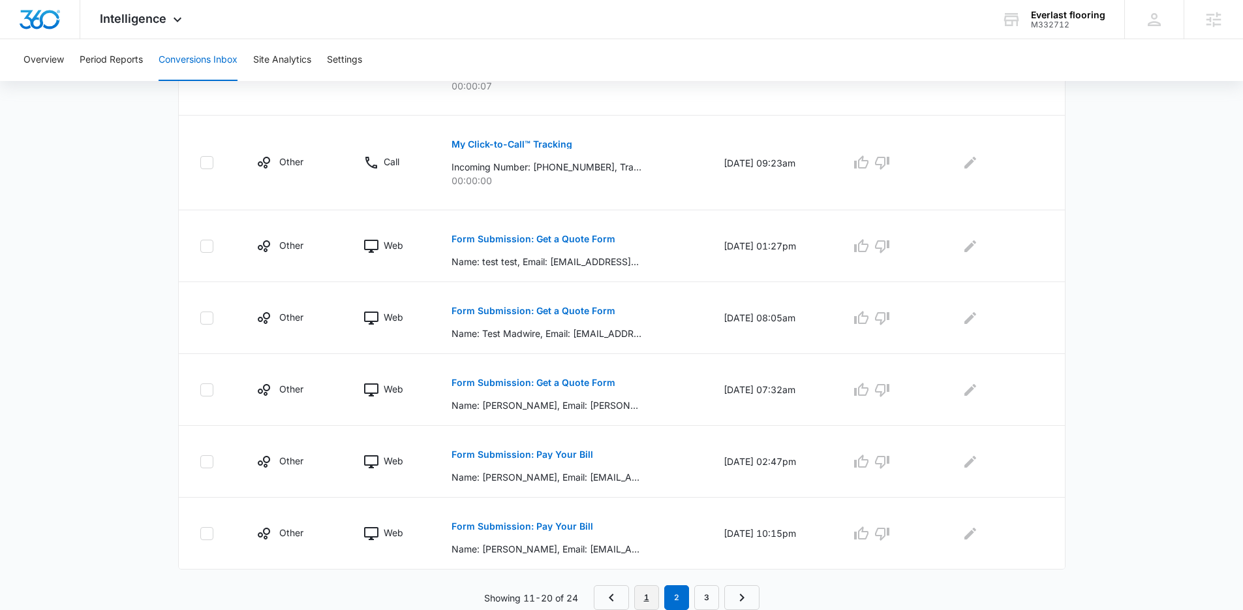
click at [643, 599] on link "1" at bounding box center [646, 597] width 25 height 25
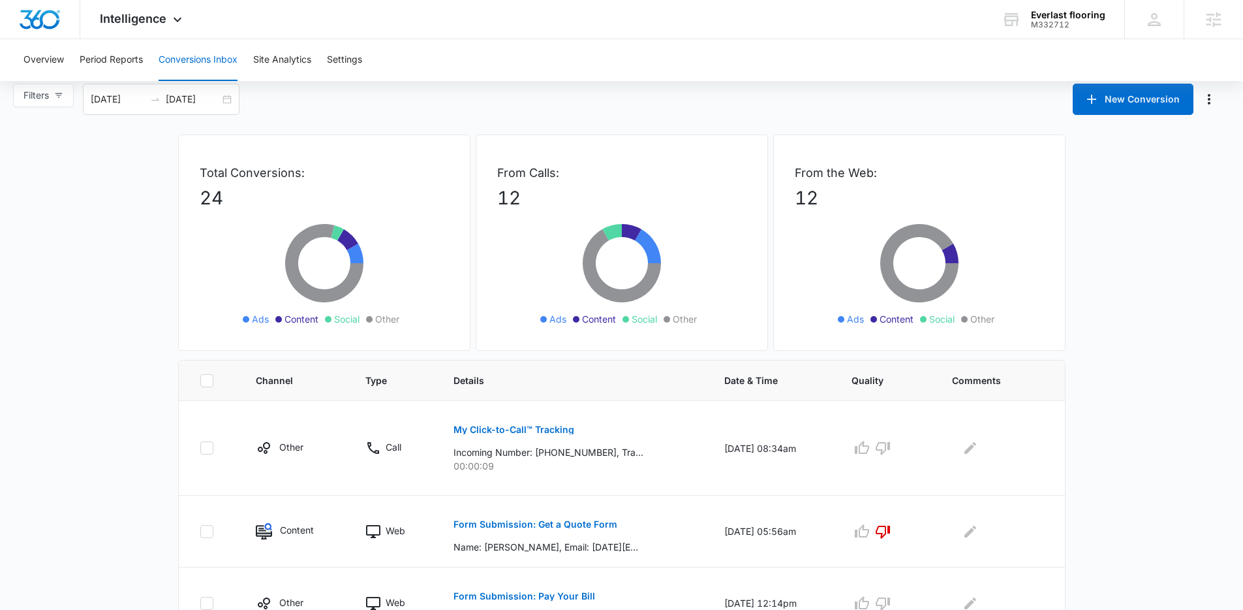
scroll to position [0, 0]
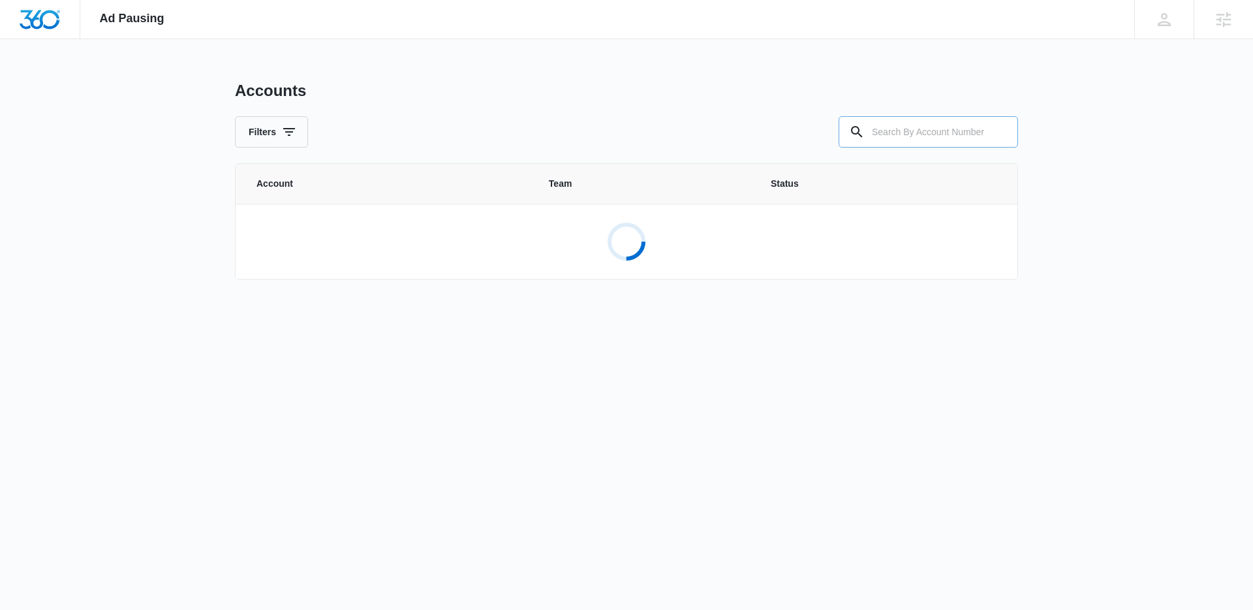
click at [920, 121] on input "text" at bounding box center [929, 131] width 180 height 31
type input "M332712"
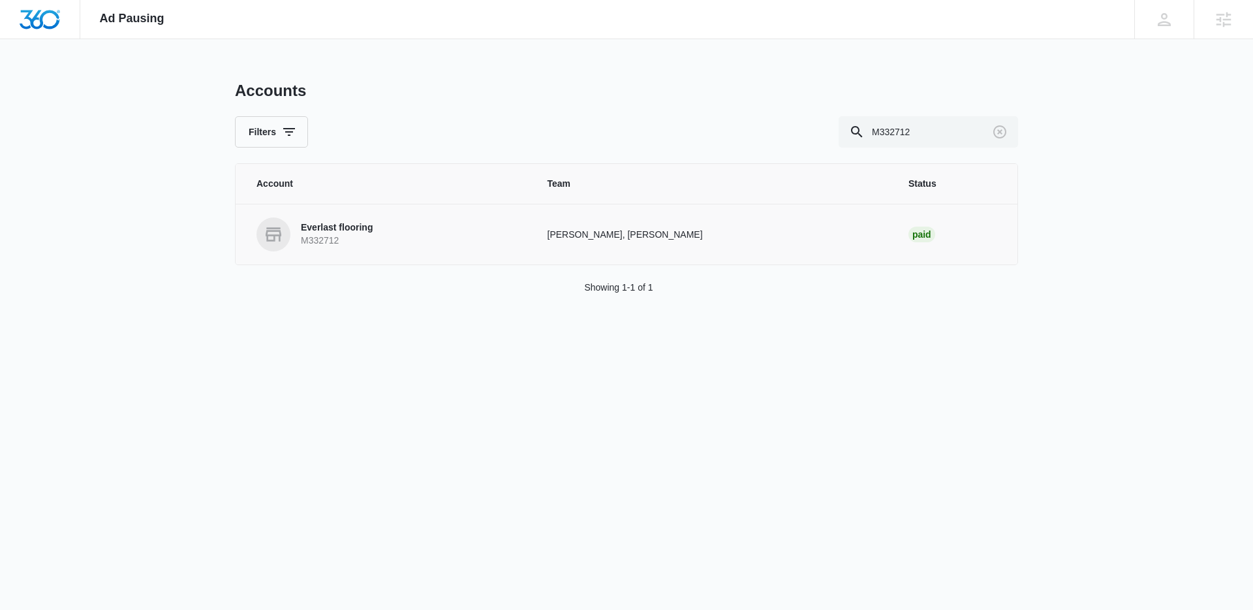
click at [357, 226] on p "Everlast flooring" at bounding box center [337, 227] width 72 height 13
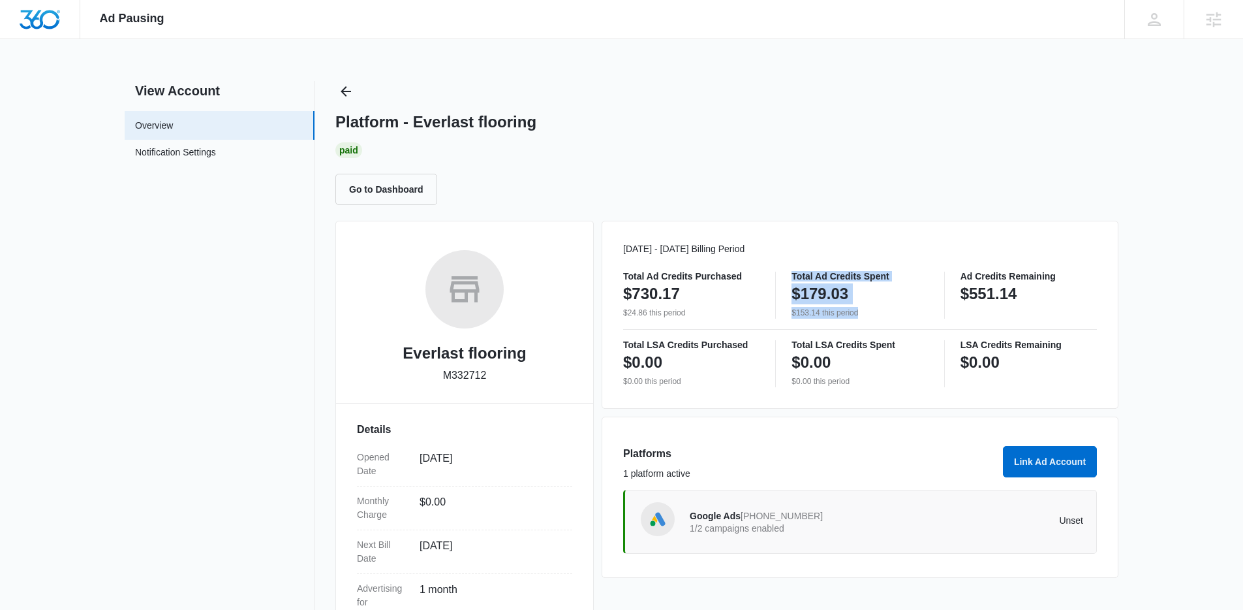
drag, startPoint x: 792, startPoint y: 271, endPoint x: 868, endPoint y: 310, distance: 85.8
click at [868, 310] on div "Total Ad Credits Spent $179.03 $153.14 this period" at bounding box center [860, 295] width 136 height 47
click at [868, 310] on p "$153.14 this period" at bounding box center [860, 313] width 136 height 12
drag, startPoint x: 868, startPoint y: 310, endPoint x: 783, endPoint y: 276, distance: 91.4
click at [783, 276] on div "Total Ad Credits Purchased $730.17 $24.86 this period Total Ad Credits Spent $1…" at bounding box center [860, 295] width 474 height 47
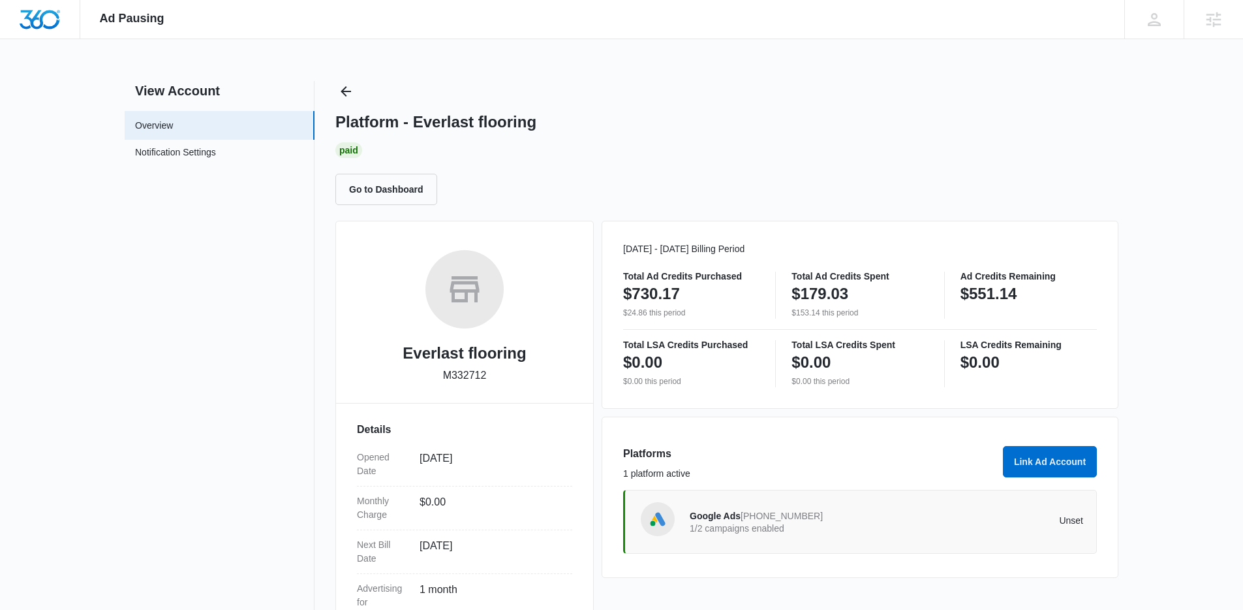
click at [783, 276] on div "Total Ad Credits Purchased $730.17 $24.86 this period Total Ad Credits Spent $1…" at bounding box center [860, 295] width 474 height 47
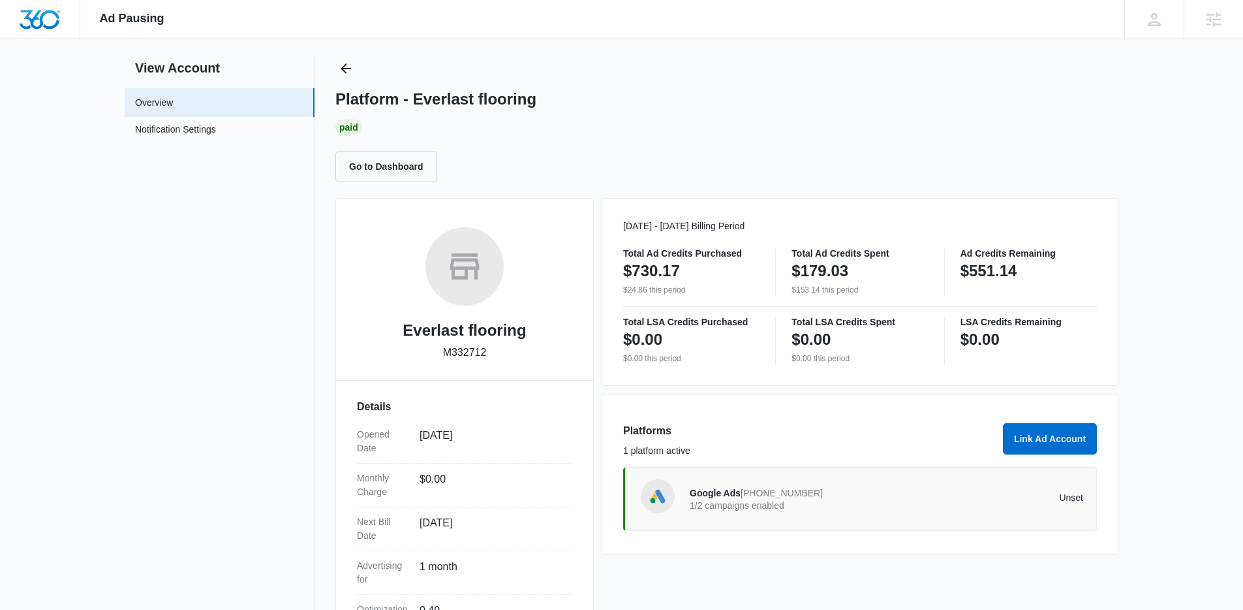
scroll to position [23, 0]
drag, startPoint x: 611, startPoint y: 255, endPoint x: 704, endPoint y: 293, distance: 101.0
click at [704, 293] on div "Aug 01 - Aug 31 Billing Period Total Ad Credits Purchased $730.17 $24.86 this p…" at bounding box center [860, 291] width 517 height 188
click at [704, 293] on p "$24.86 this period" at bounding box center [691, 289] width 136 height 12
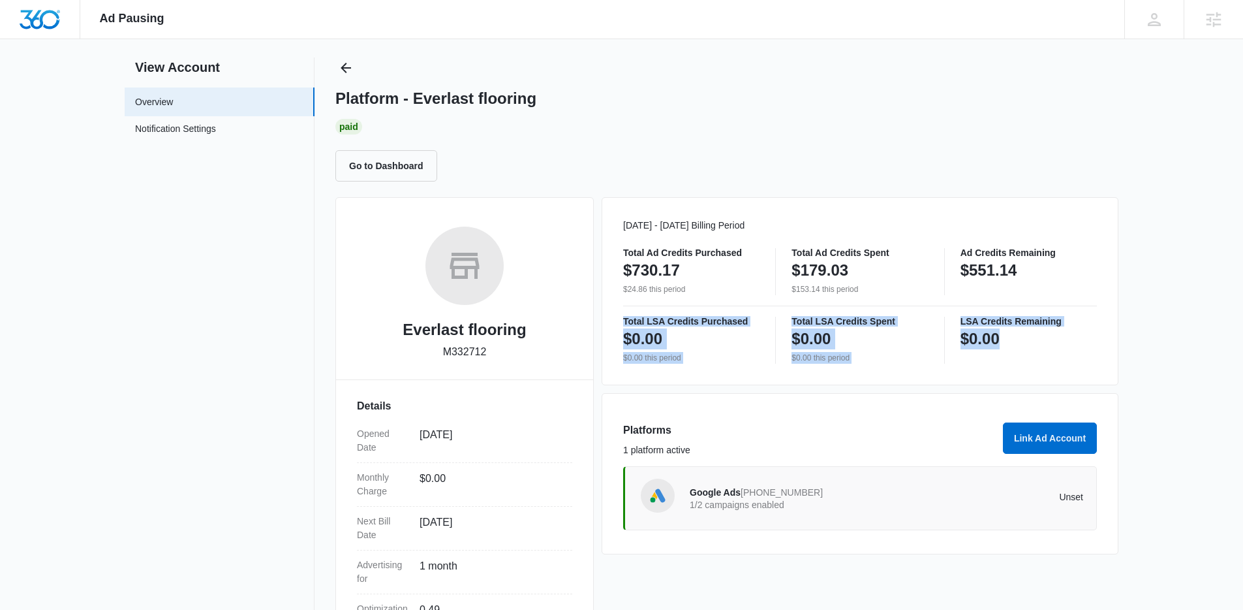
drag, startPoint x: 864, startPoint y: 355, endPoint x: 1035, endPoint y: 355, distance: 171.7
click at [1035, 355] on div "Total LSA Credits Purchased $0.00 $0.00 this period Total LSA Credits Spent $0.…" at bounding box center [860, 340] width 474 height 47
click at [1035, 355] on div "LSA Credits Remaining $0.00" at bounding box center [1029, 340] width 136 height 47
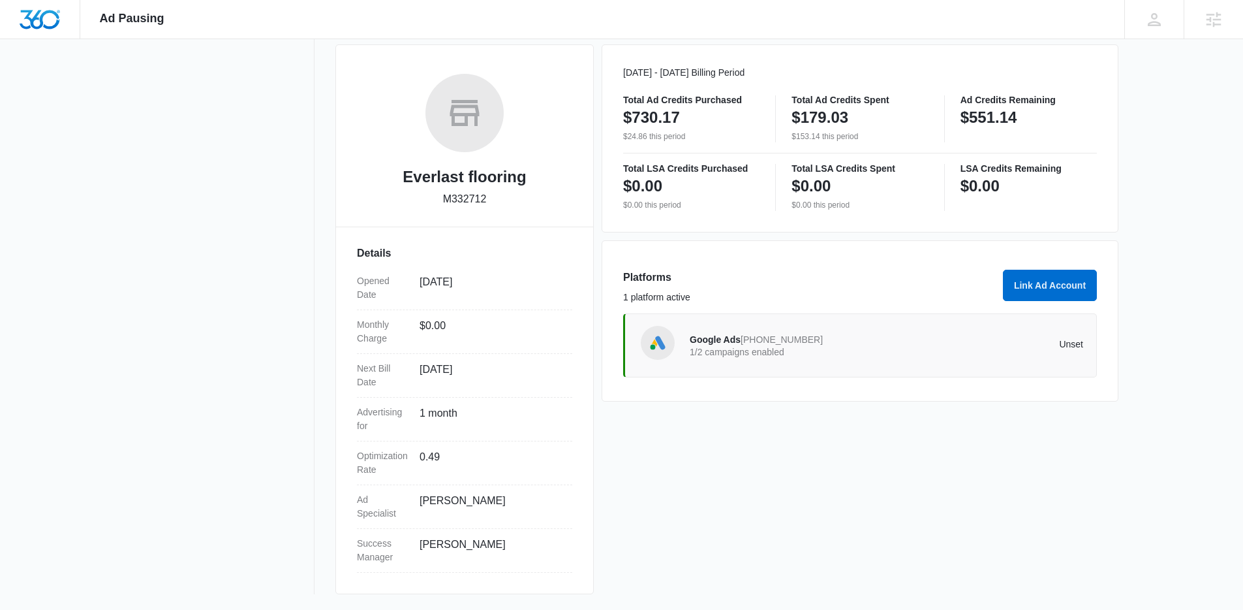
scroll to position [0, 0]
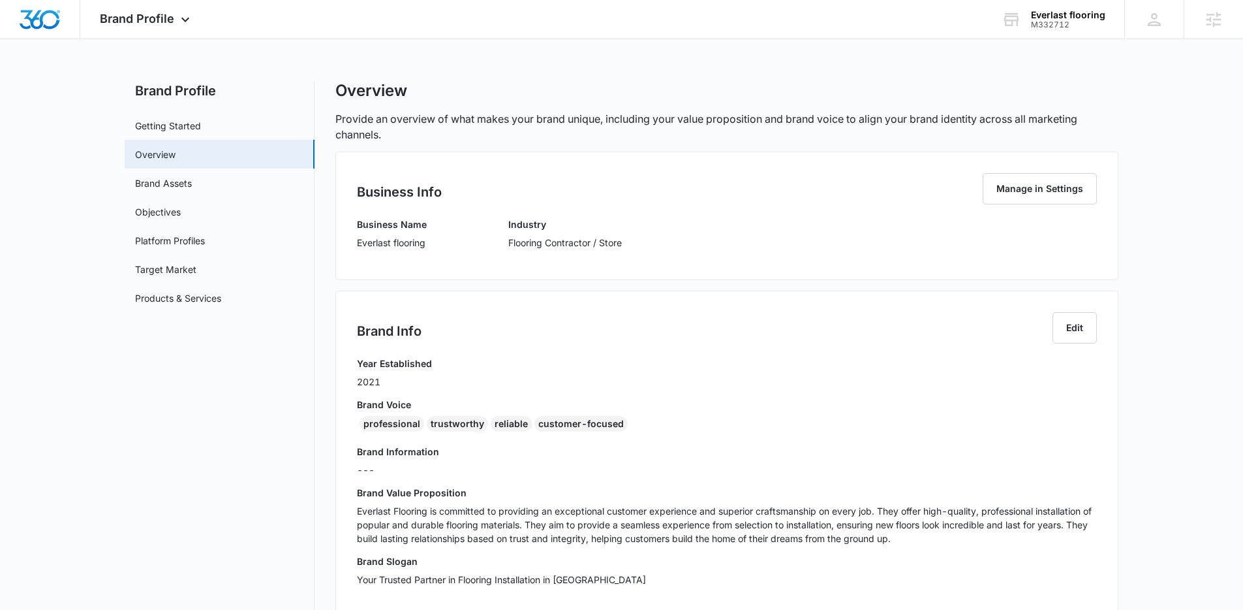
click at [550, 157] on div "Business Info Manage in Settings Business Name Everlast flooring Industry Floor…" at bounding box center [727, 215] width 783 height 129
click at [700, 127] on p "Provide an overview of what makes your brand unique, including your value propo…" at bounding box center [727, 126] width 783 height 31
click at [461, 168] on div "Business Info Manage in Settings Business Name Everlast flooring Industry Floor…" at bounding box center [727, 215] width 783 height 129
click at [491, 162] on div "Business Info Manage in Settings Business Name Everlast flooring Industry Floor…" at bounding box center [727, 215] width 783 height 129
click at [1034, 7] on div "Everlast flooring M332712 Your Accounts View All" at bounding box center [1053, 19] width 142 height 39
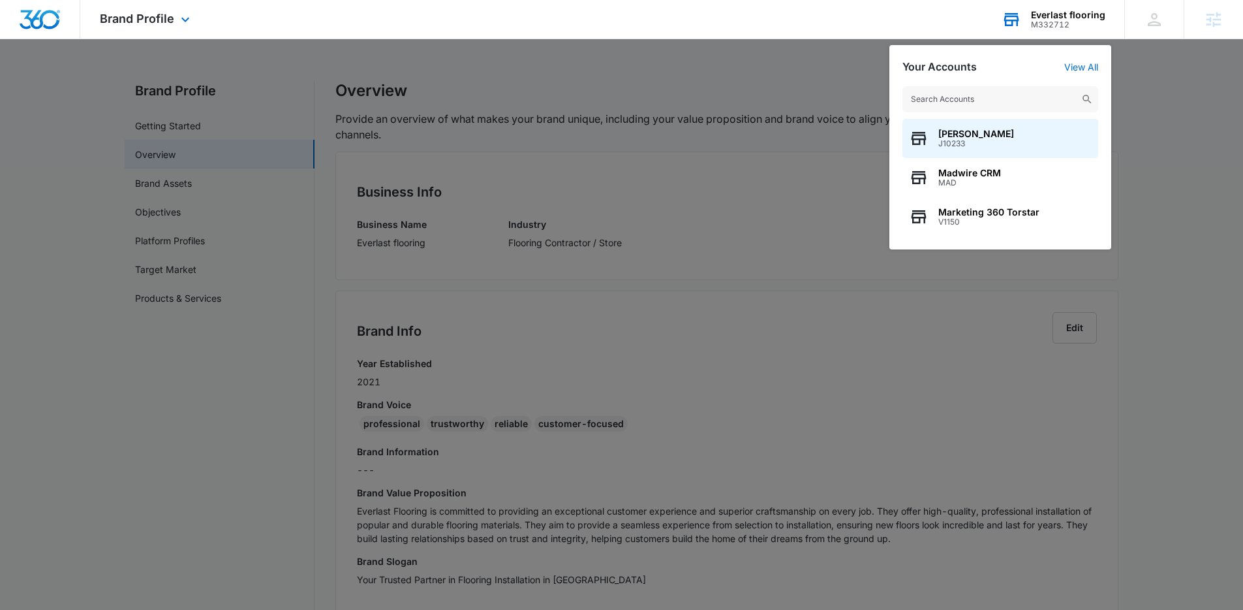
click at [978, 108] on input "text" at bounding box center [1001, 99] width 196 height 26
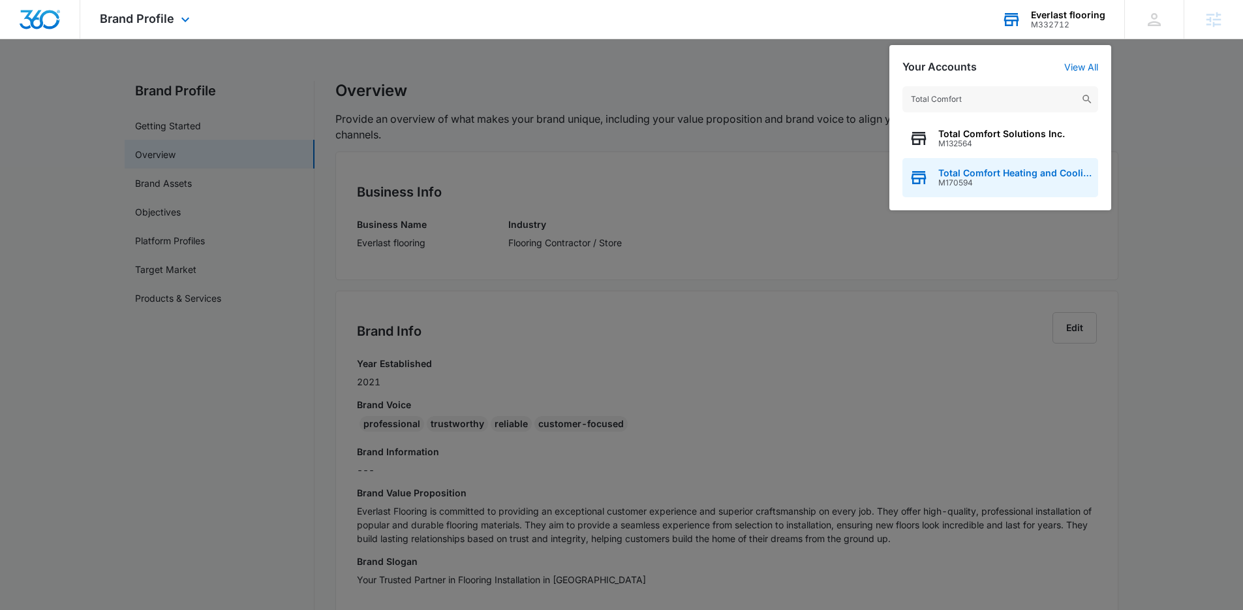
type input "Total Comfort"
click at [993, 181] on span "M170594" at bounding box center [1015, 182] width 153 height 9
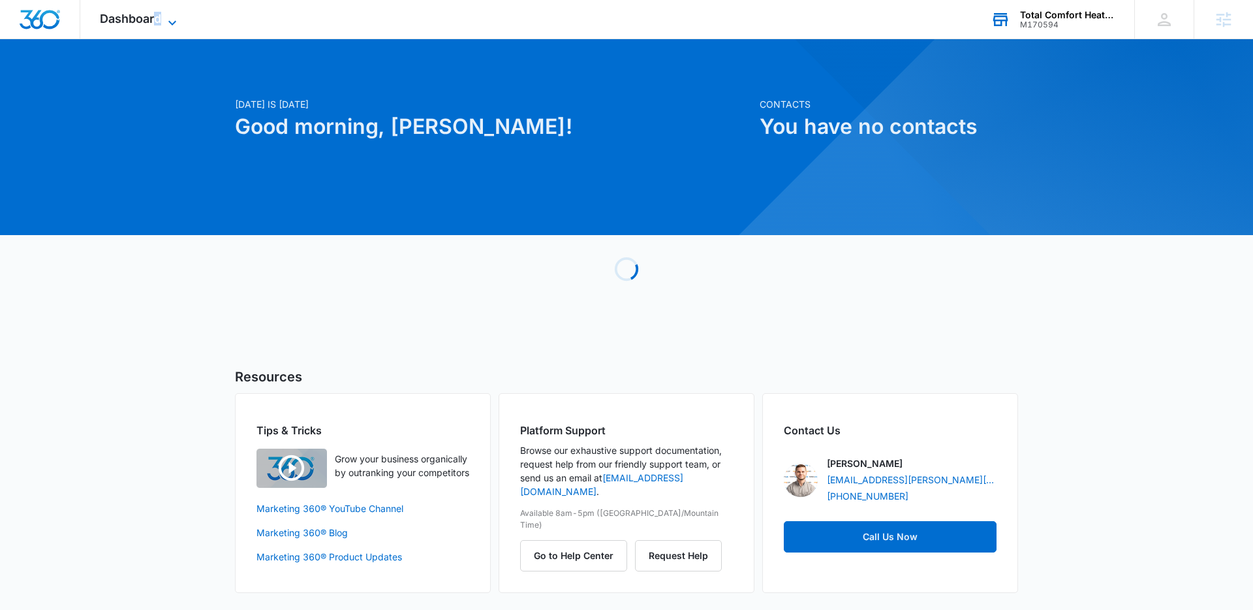
click at [158, 21] on span "Dashboard" at bounding box center [130, 19] width 61 height 14
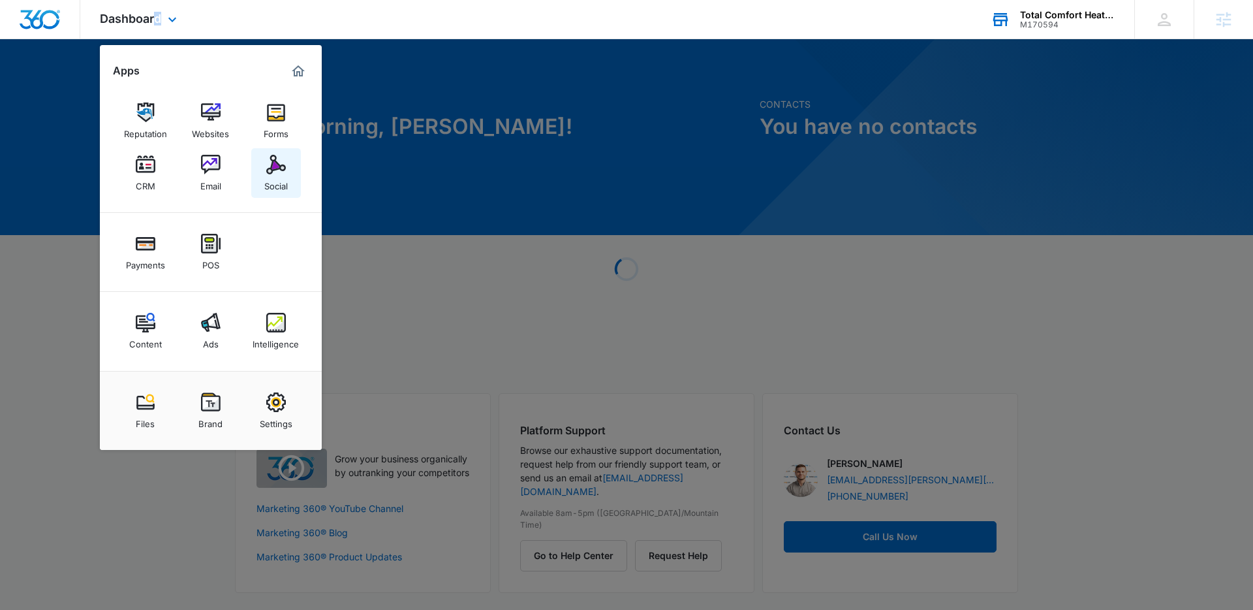
click at [284, 172] on img at bounding box center [276, 165] width 20 height 20
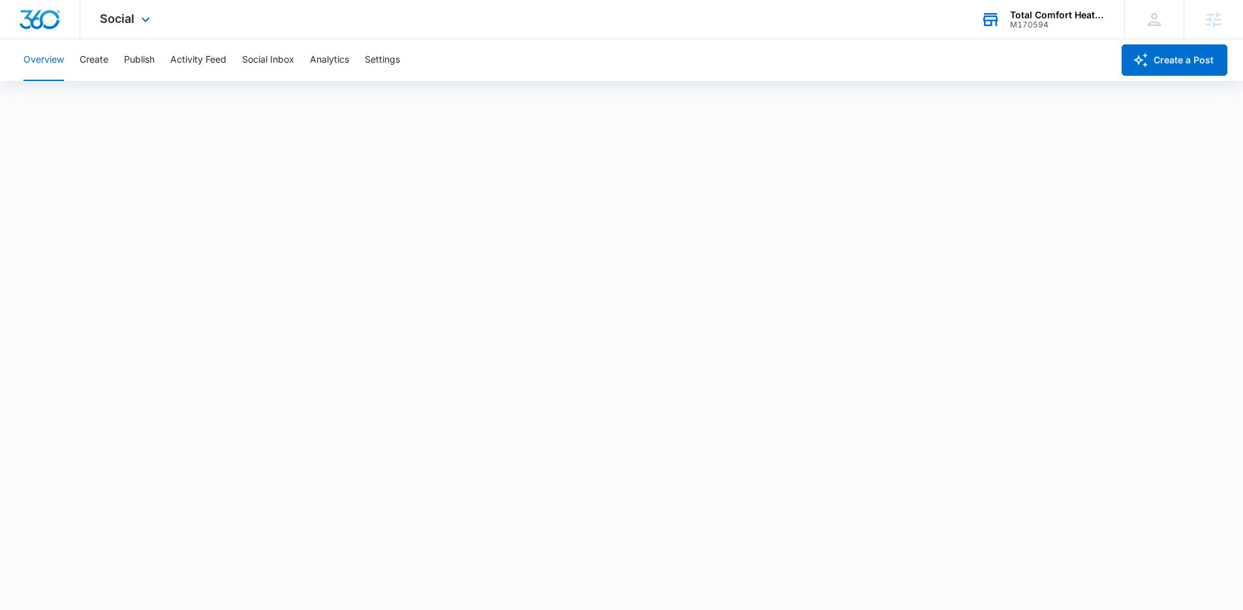
click at [135, 19] on div "Social Apps Reputation Websites Forms CRM Email Social Payments POS Content Ads…" at bounding box center [126, 19] width 93 height 39
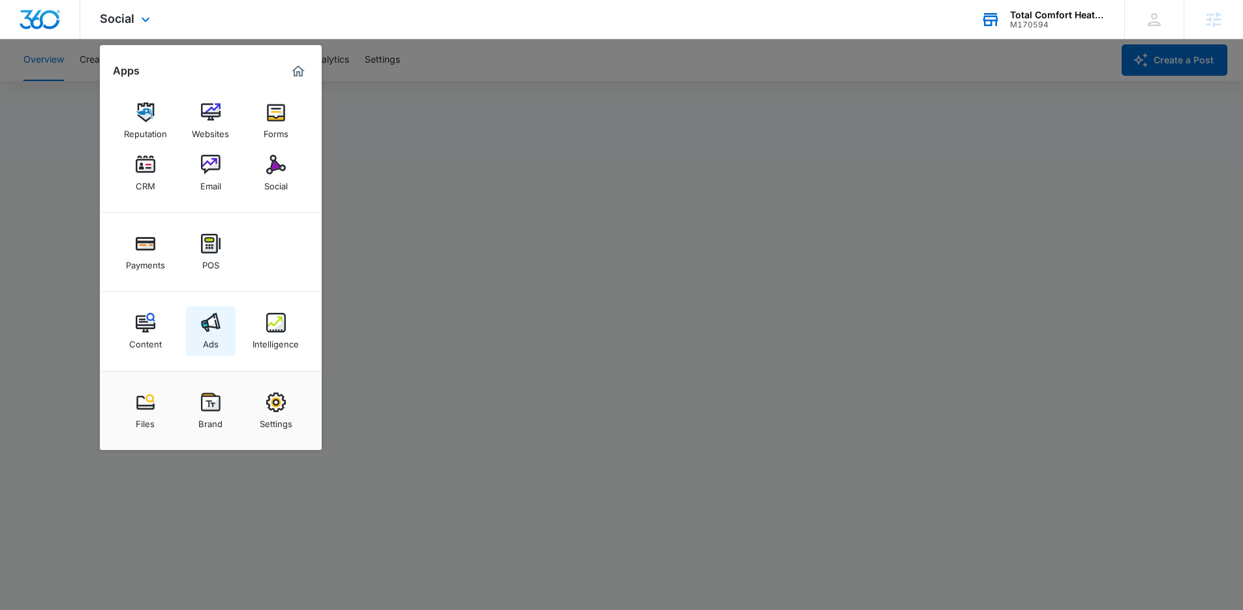
click at [209, 324] on img at bounding box center [211, 323] width 20 height 20
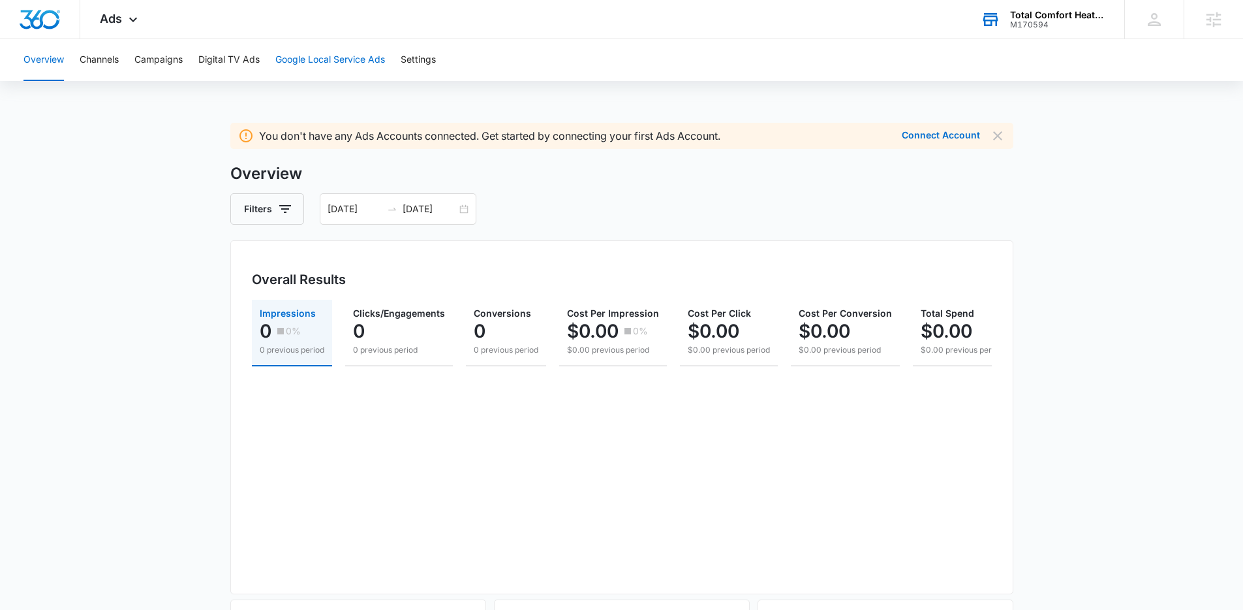
click at [304, 60] on button "Google Local Service Ads" at bounding box center [330, 60] width 110 height 42
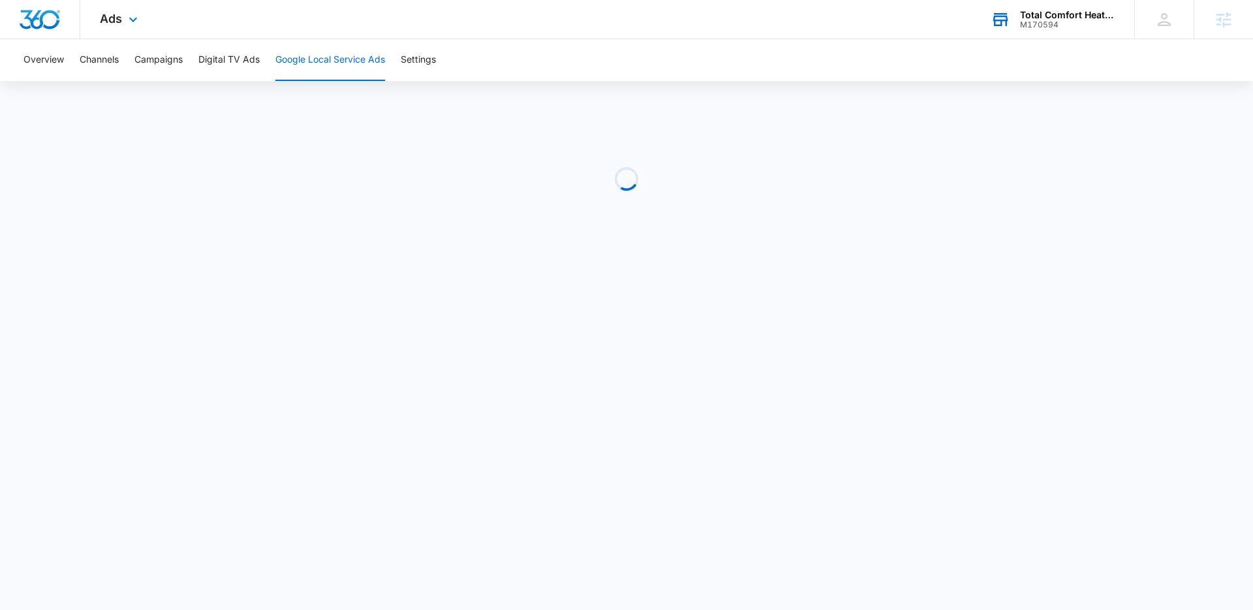
click at [394, 23] on div "Ads Apps Reputation Websites Forms CRM Email Social Payments POS Content Ads In…" at bounding box center [626, 19] width 1253 height 39
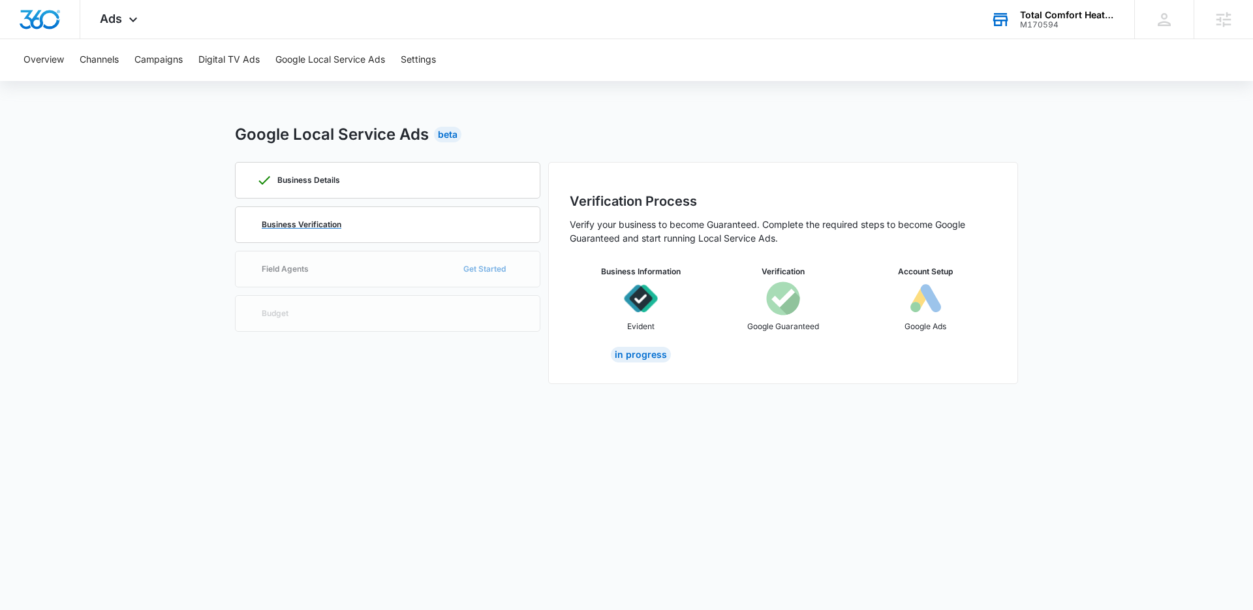
click at [399, 214] on div "Business Verification" at bounding box center [388, 224] width 262 height 35
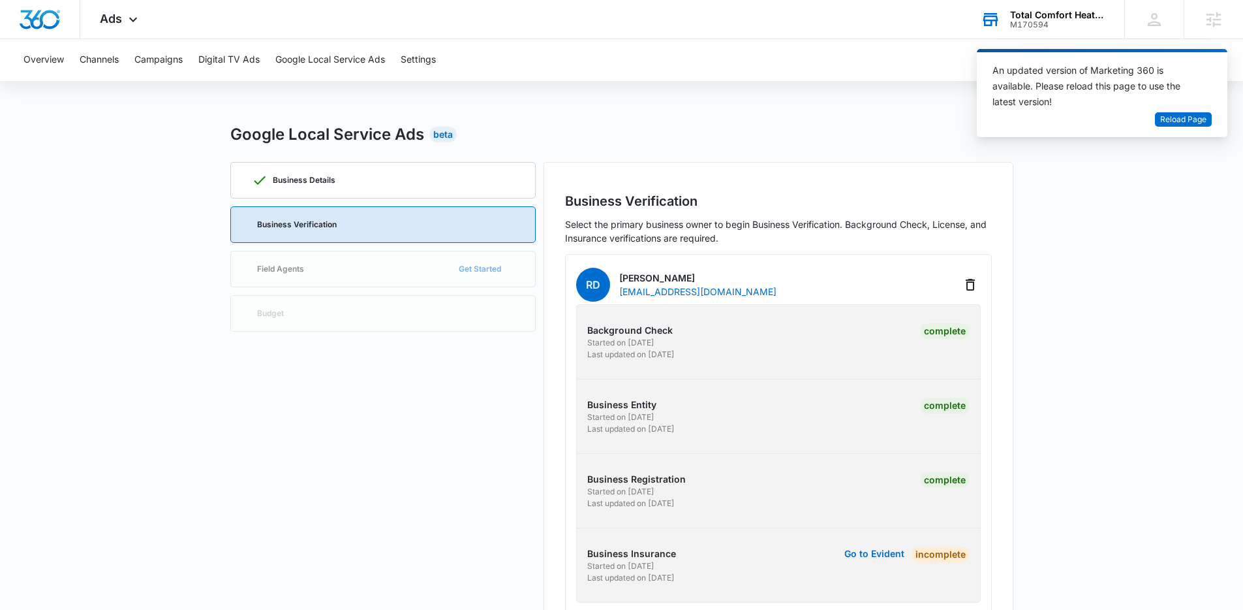
click at [1063, 27] on div "M170594" at bounding box center [1057, 24] width 95 height 9
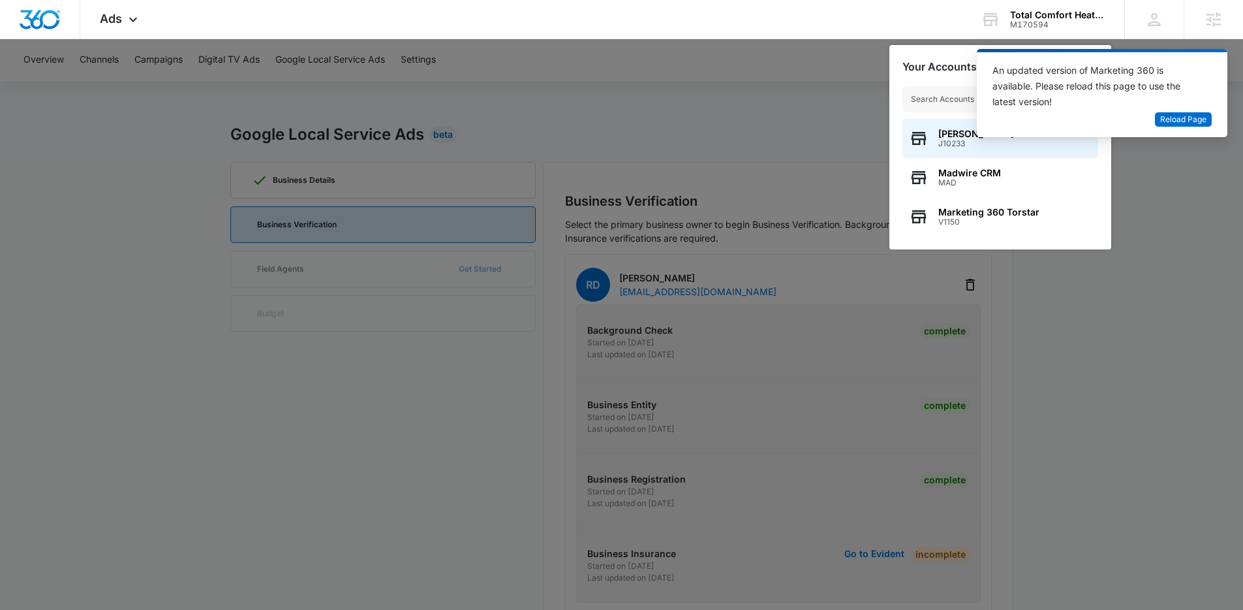
click at [938, 102] on input "text" at bounding box center [1001, 99] width 196 height 26
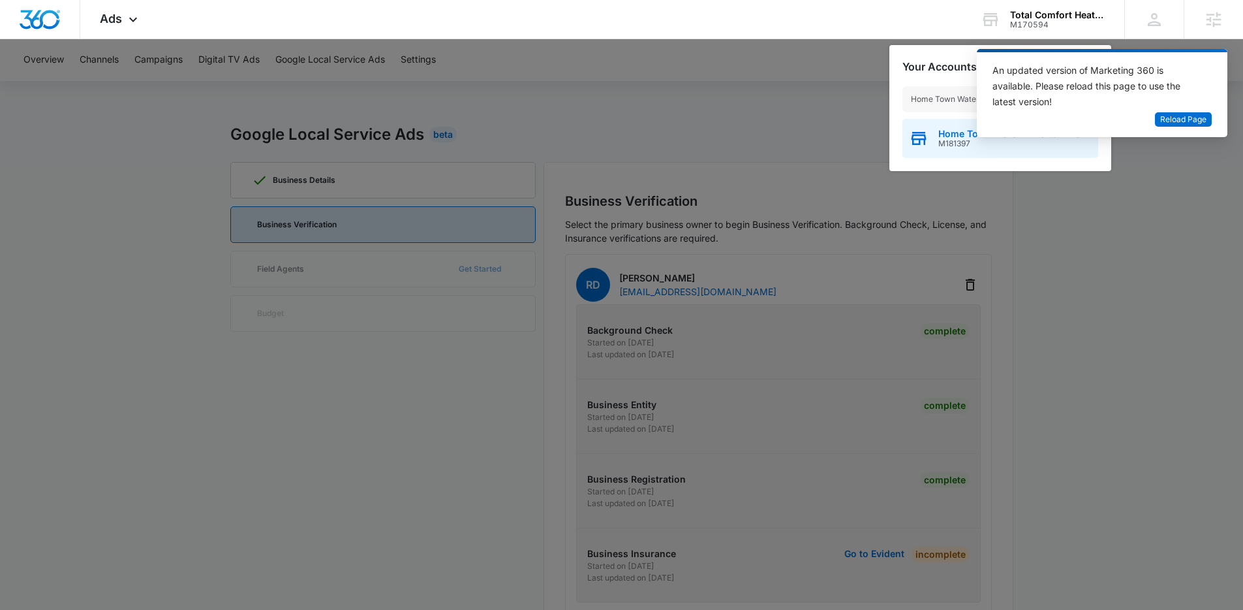
type input "Home Town Water"
click at [934, 146] on div "Home Town Water Filtration Inc. M181397" at bounding box center [1001, 138] width 196 height 39
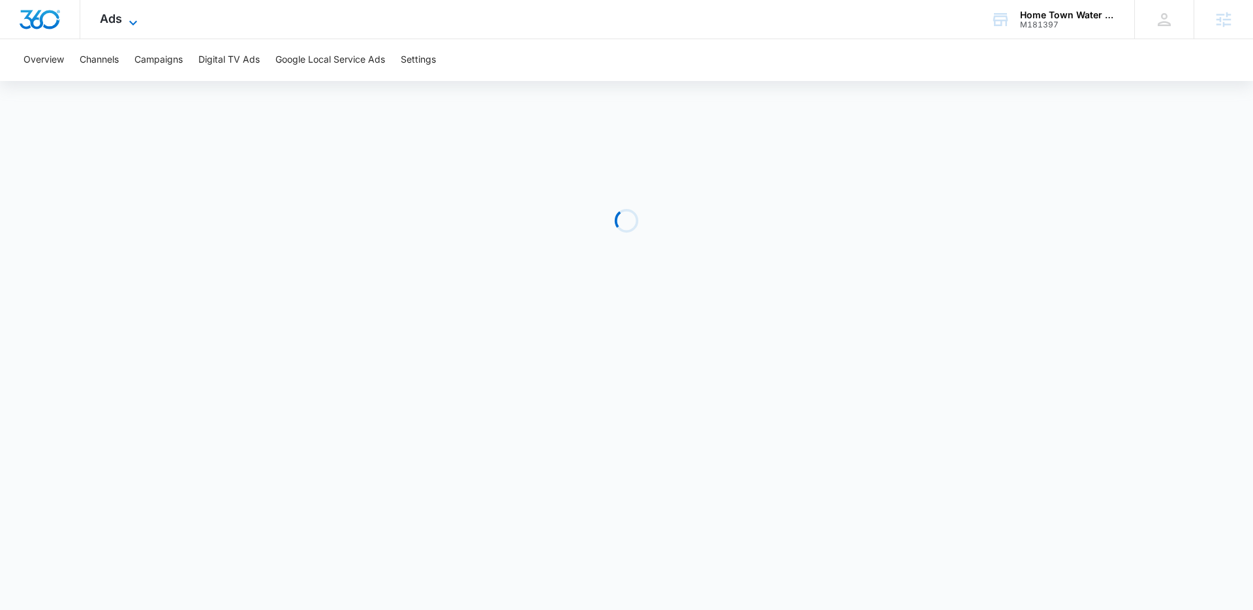
click at [127, 21] on icon at bounding box center [133, 23] width 16 height 16
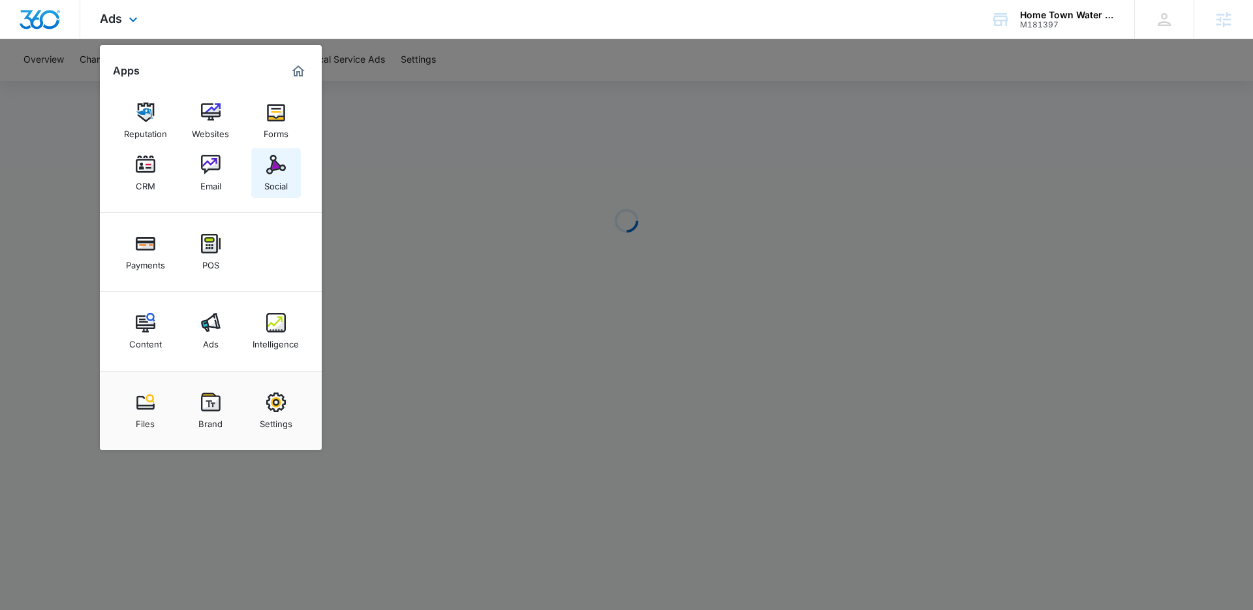
click at [295, 178] on link "Social" at bounding box center [276, 173] width 50 height 50
